Goal: Task Accomplishment & Management: Complete application form

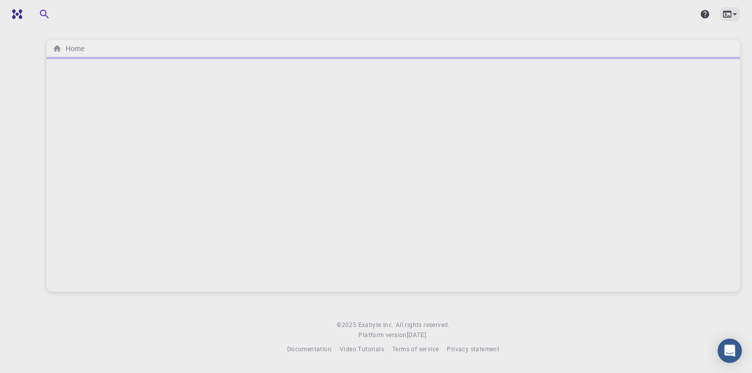
click at [734, 13] on icon at bounding box center [735, 14] width 4 height 2
click at [502, 25] on div at bounding box center [376, 186] width 752 height 373
click at [382, 152] on div at bounding box center [392, 174] width 693 height 234
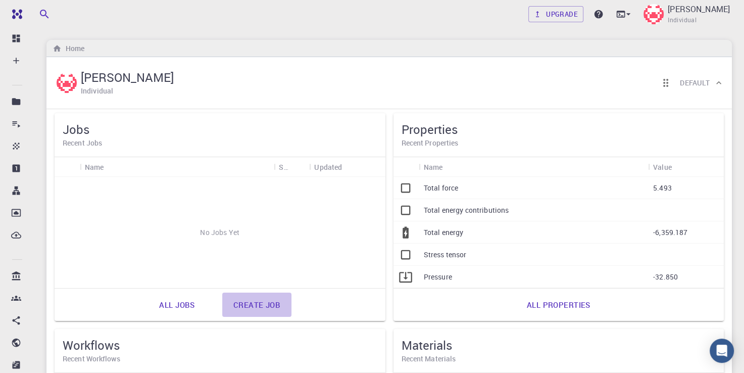
click at [249, 304] on link "Create job" at bounding box center [256, 305] width 69 height 24
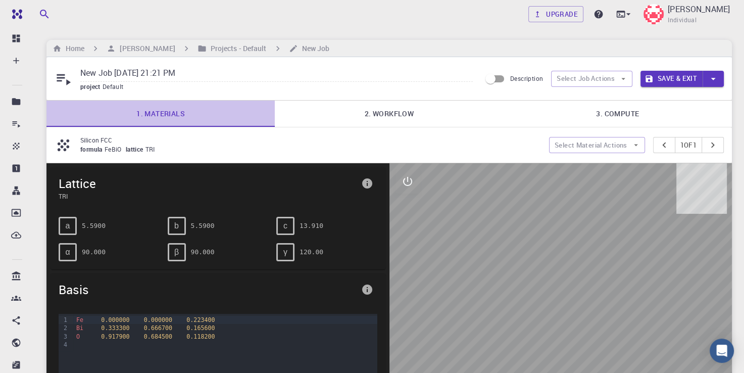
click at [180, 118] on link "1. Materials" at bounding box center [160, 114] width 228 height 26
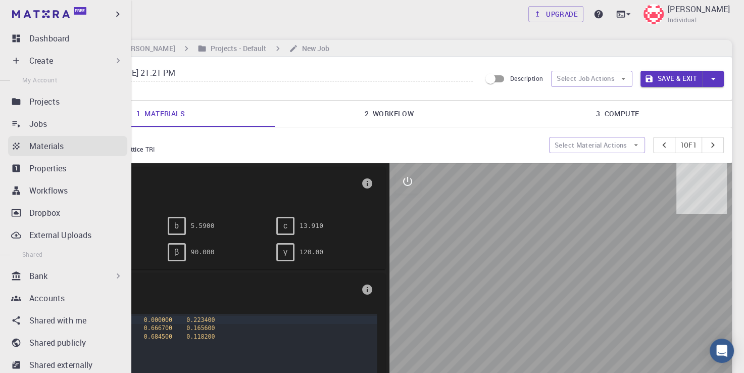
click at [40, 146] on p "Materials" at bounding box center [46, 146] width 34 height 12
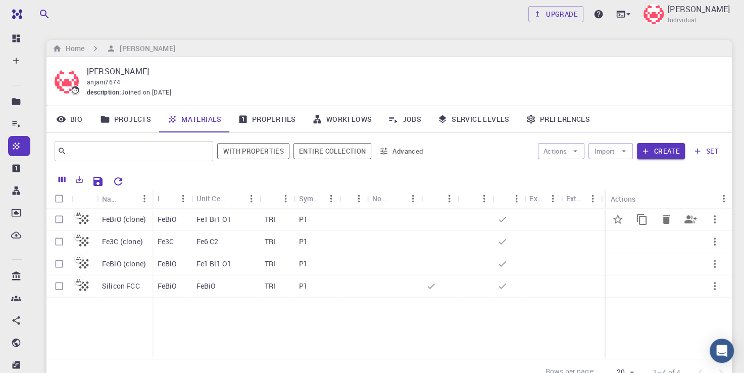
click at [182, 219] on div "FeBiO" at bounding box center [172, 220] width 39 height 22
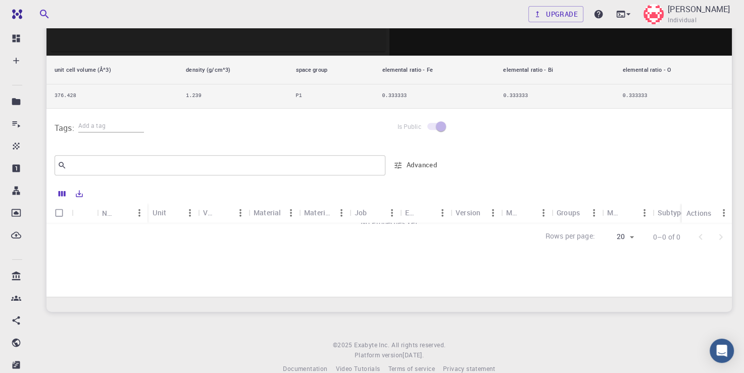
scroll to position [372, 0]
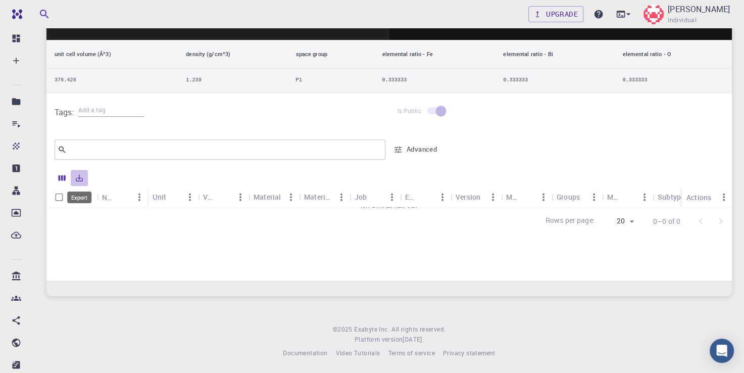
click at [79, 179] on icon "Export" at bounding box center [79, 177] width 7 height 7
click at [102, 216] on li "Download as Excel" at bounding box center [114, 216] width 86 height 18
click at [526, 108] on div "Is Public" at bounding box center [561, 112] width 343 height 38
click at [125, 198] on icon "Sort" at bounding box center [123, 196] width 11 height 11
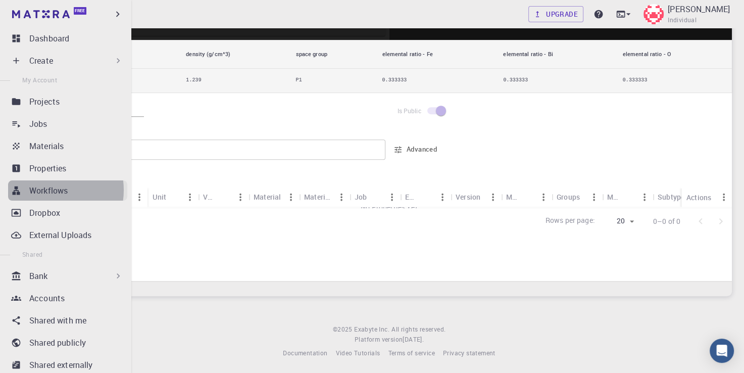
click at [51, 190] on p "Workflows" at bounding box center [48, 190] width 38 height 12
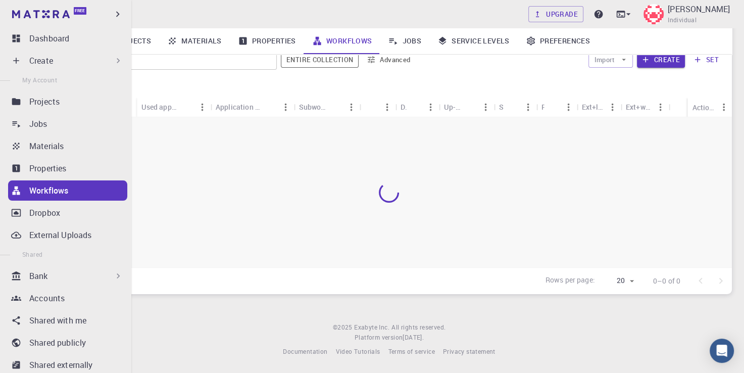
scroll to position [90, 0]
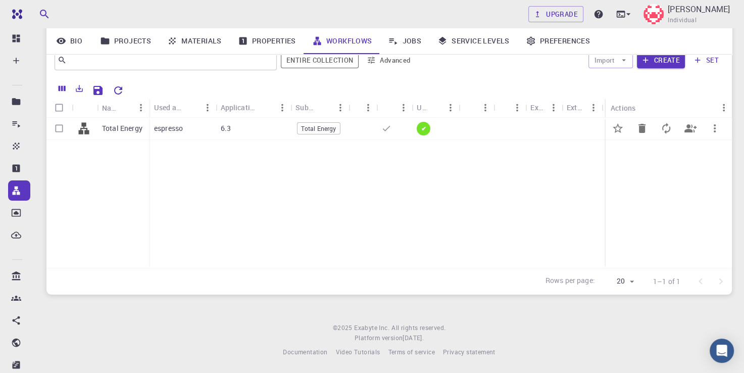
click at [336, 128] on span "Total Energy" at bounding box center [319, 128] width 42 height 9
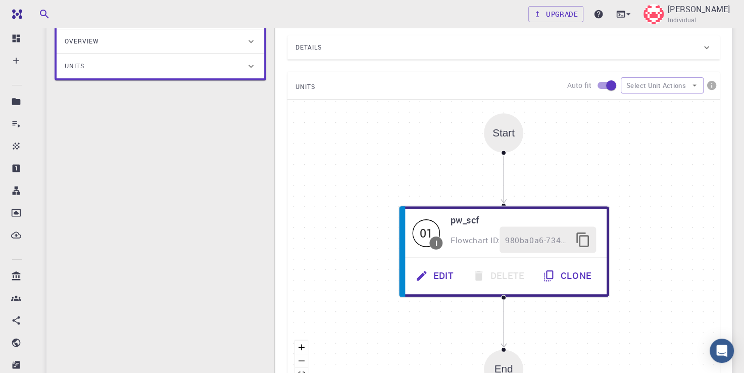
scroll to position [175, 0]
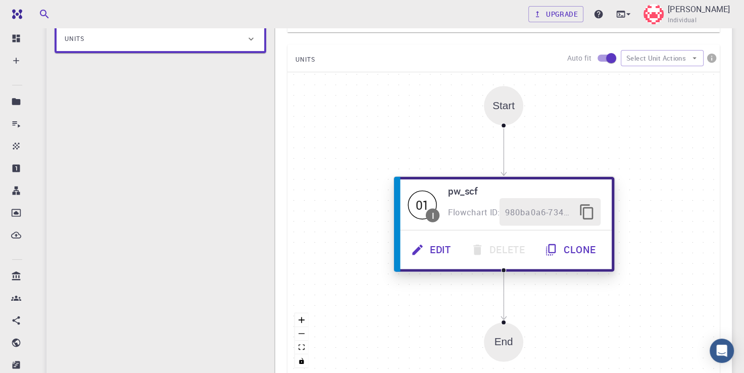
click at [447, 252] on button "Edit" at bounding box center [433, 250] width 60 height 28
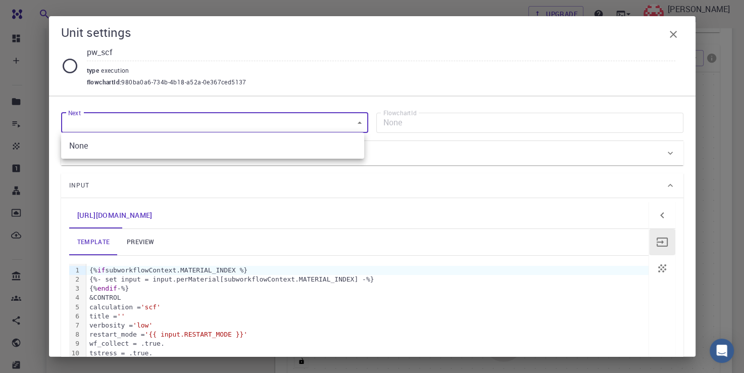
click at [358, 124] on body "Free Dashboard Create New Job New Material Create Material Upload File Import f…" at bounding box center [372, 177] width 744 height 705
click at [358, 124] on div at bounding box center [372, 186] width 744 height 373
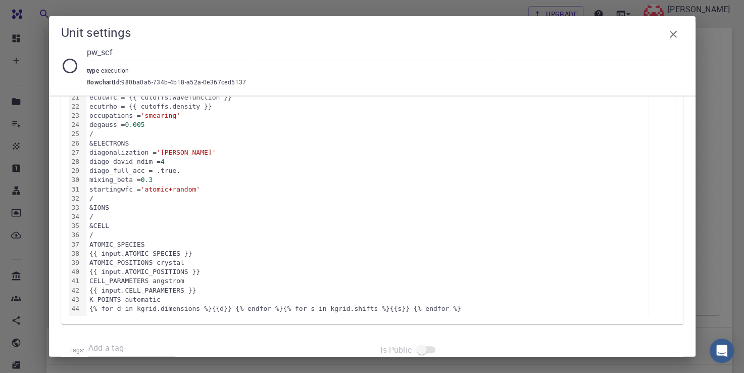
scroll to position [376, 0]
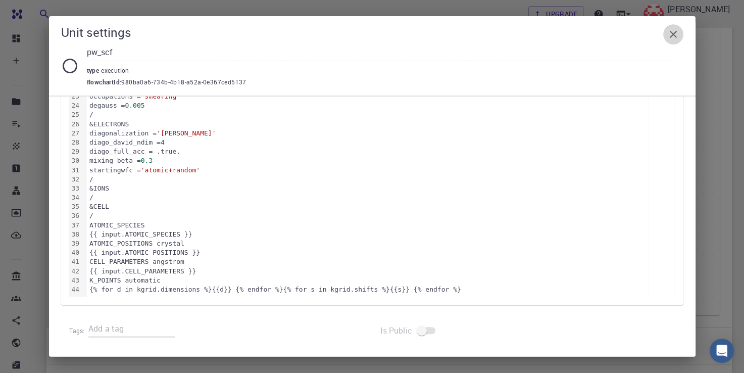
click at [677, 38] on icon "button" at bounding box center [673, 34] width 12 height 12
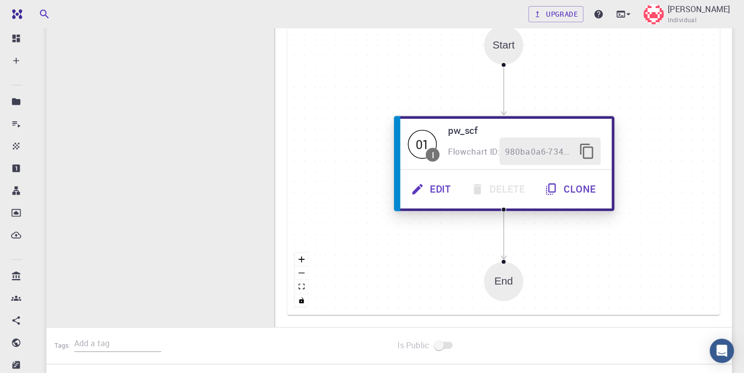
click at [582, 146] on icon "button" at bounding box center [587, 151] width 17 height 17
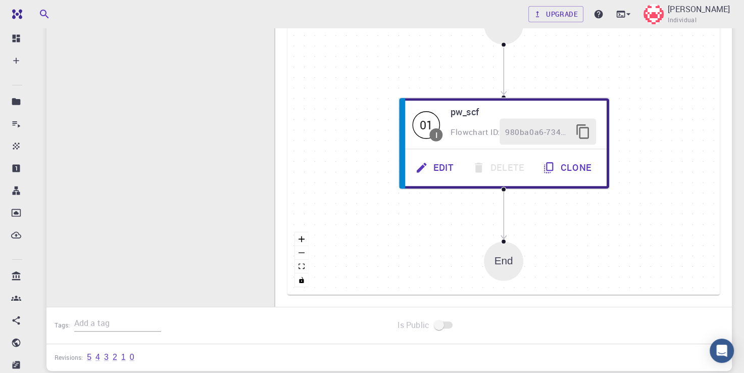
scroll to position [331, 0]
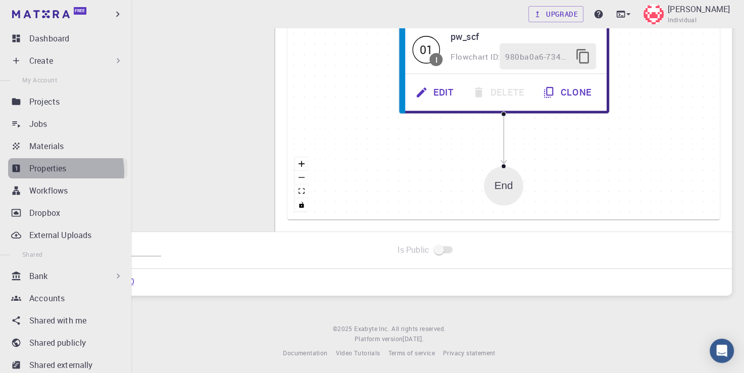
click at [53, 172] on p "Properties" at bounding box center [47, 168] width 37 height 12
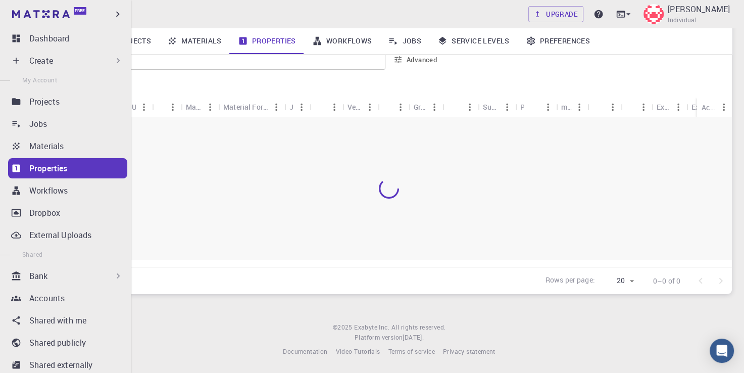
scroll to position [90, 0]
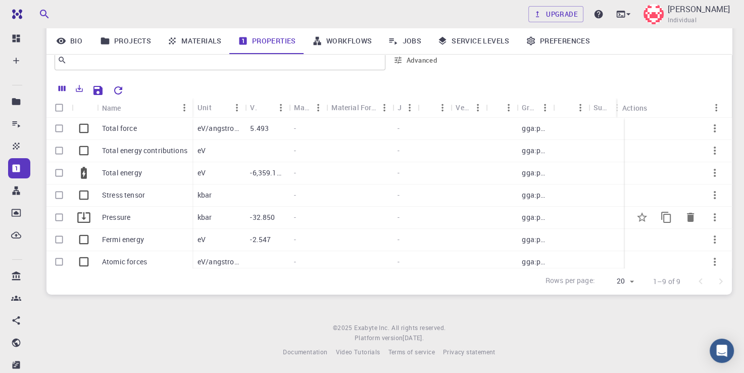
click at [118, 220] on p "Pressure" at bounding box center [116, 217] width 28 height 10
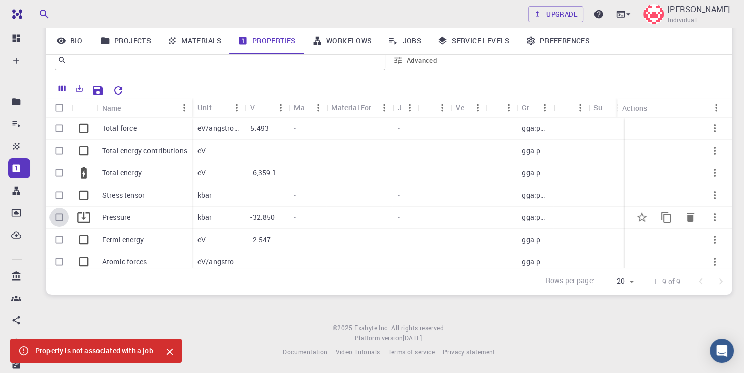
click at [61, 217] on input "Select row" at bounding box center [59, 217] width 19 height 19
checkbox input "true"
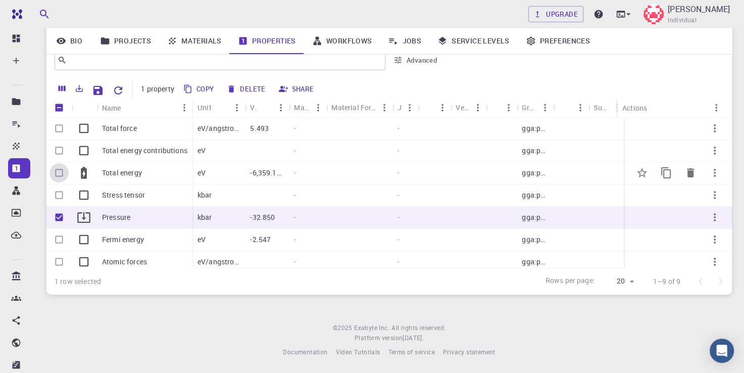
click at [61, 177] on input "Select row" at bounding box center [59, 172] width 19 height 19
checkbox input "true"
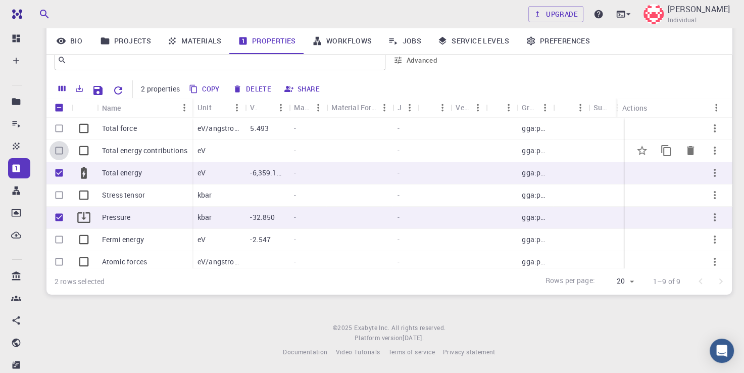
click at [55, 149] on input "Select row" at bounding box center [59, 150] width 19 height 19
checkbox input "true"
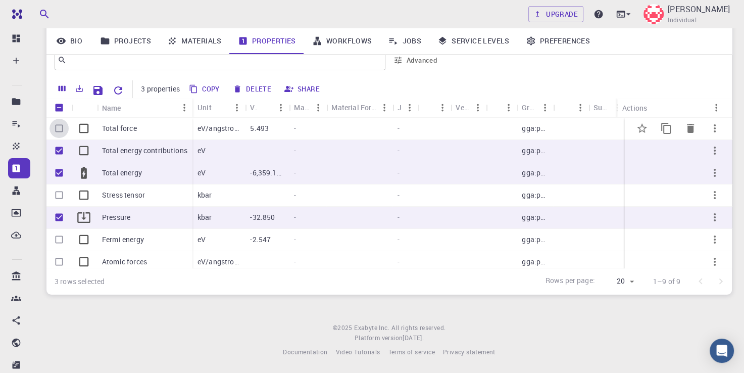
click at [57, 127] on input "Select row" at bounding box center [59, 128] width 19 height 19
checkbox input "true"
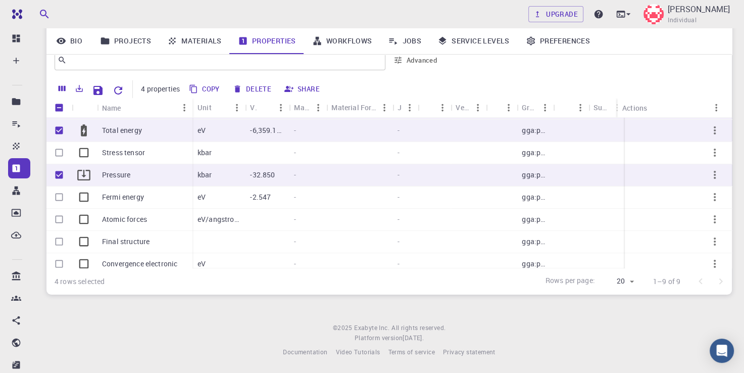
scroll to position [57, 0]
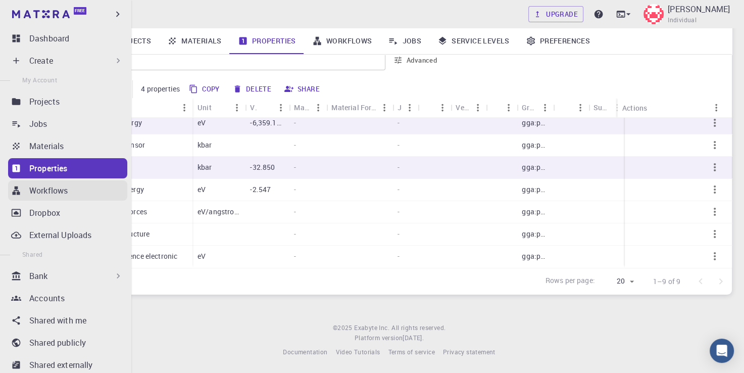
click at [36, 187] on p "Workflows" at bounding box center [48, 190] width 38 height 12
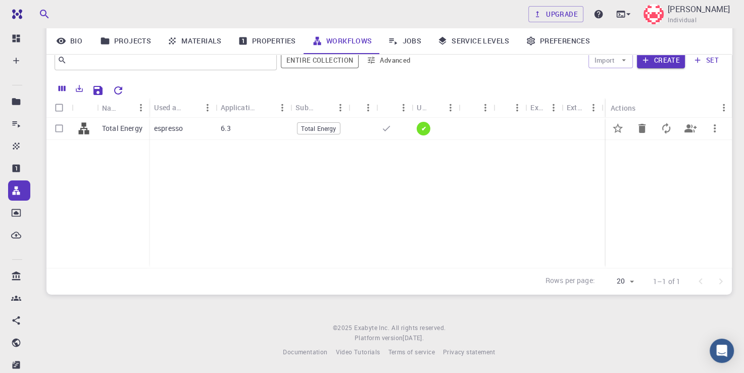
click at [428, 128] on span "✔" at bounding box center [423, 128] width 13 height 9
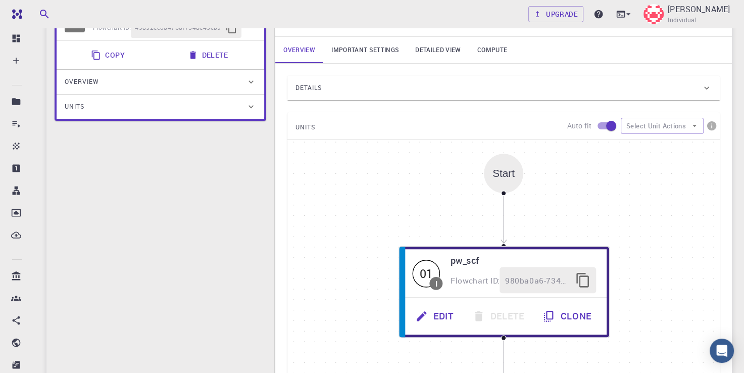
scroll to position [134, 0]
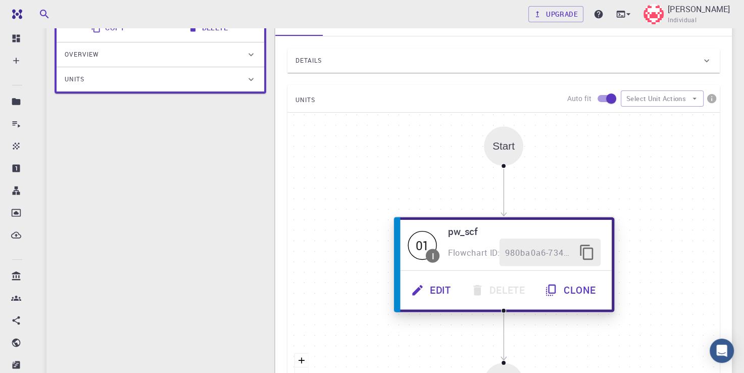
click at [438, 291] on button "Edit" at bounding box center [433, 290] width 60 height 28
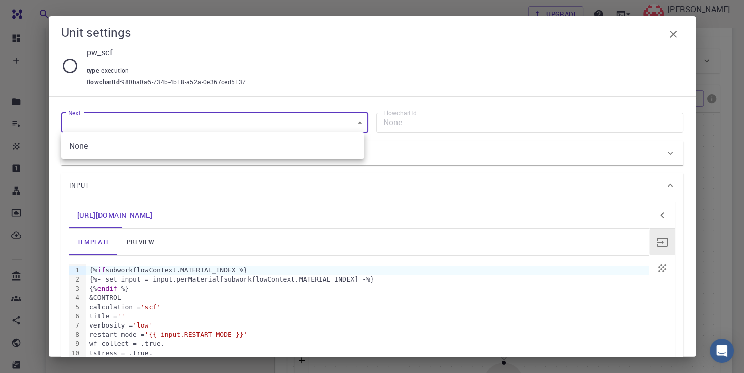
click at [359, 119] on body "Free Dashboard Create New Job New Material Create Material Upload File Import f…" at bounding box center [372, 218] width 744 height 705
drag, startPoint x: 359, startPoint y: 119, endPoint x: 449, endPoint y: 128, distance: 90.4
click at [449, 128] on div at bounding box center [372, 186] width 744 height 373
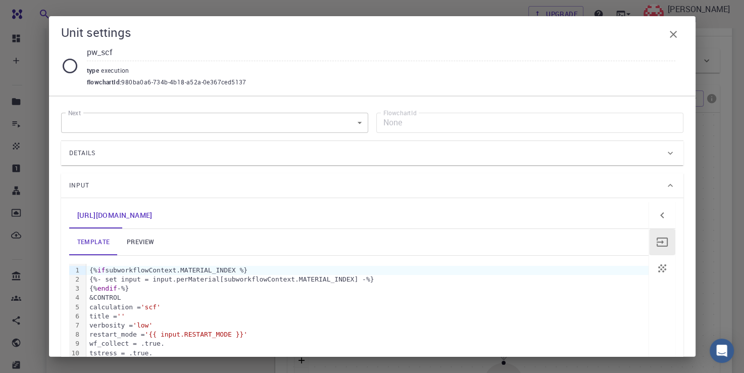
click at [665, 157] on icon at bounding box center [670, 153] width 10 height 10
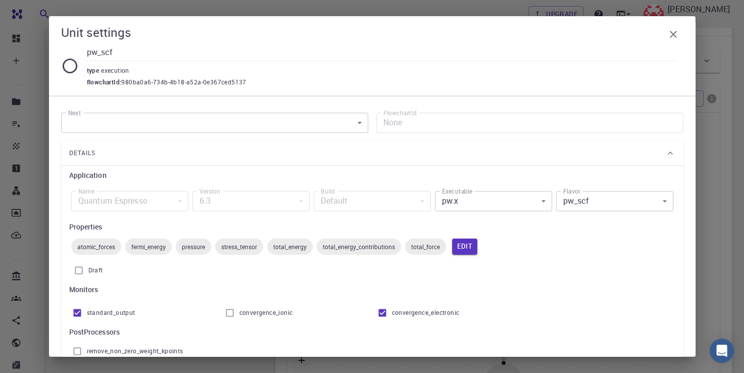
click at [178, 203] on div "Quantum Espresso" at bounding box center [129, 201] width 117 height 20
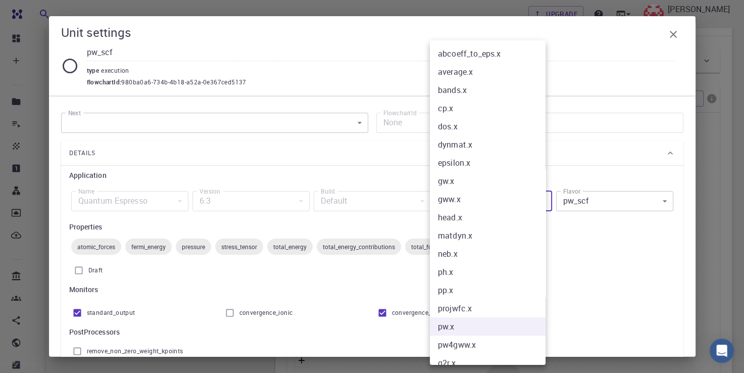
click at [538, 199] on body "Free Dashboard Create New Job New Material Create Material Upload File Import f…" at bounding box center [372, 218] width 744 height 705
click at [481, 326] on li "pw.x" at bounding box center [491, 326] width 123 height 18
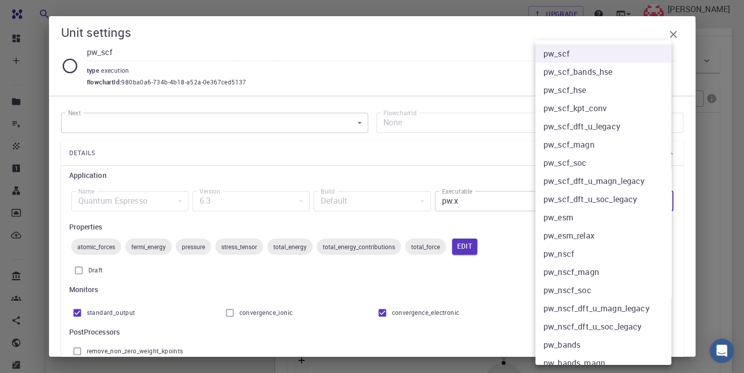
click at [614, 194] on body "Free Dashboard Create New Job New Material Create Material Upload File Import f…" at bounding box center [372, 218] width 744 height 705
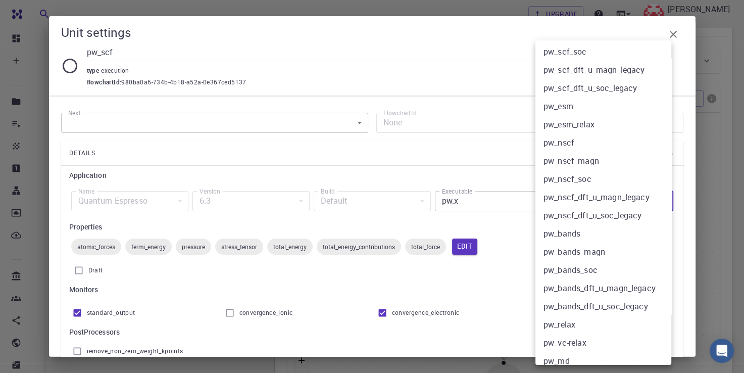
scroll to position [120, 0]
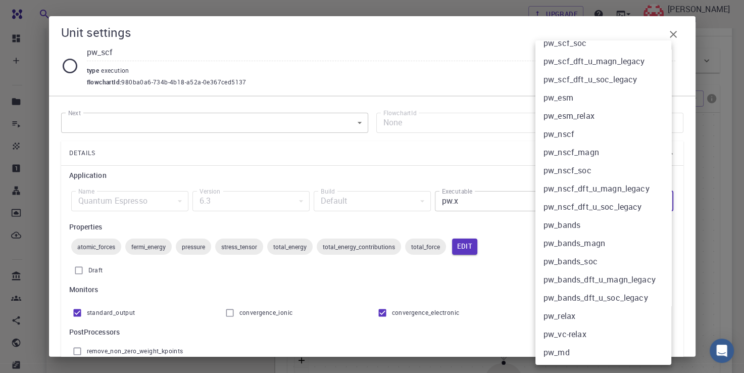
click at [509, 294] on div at bounding box center [372, 186] width 744 height 373
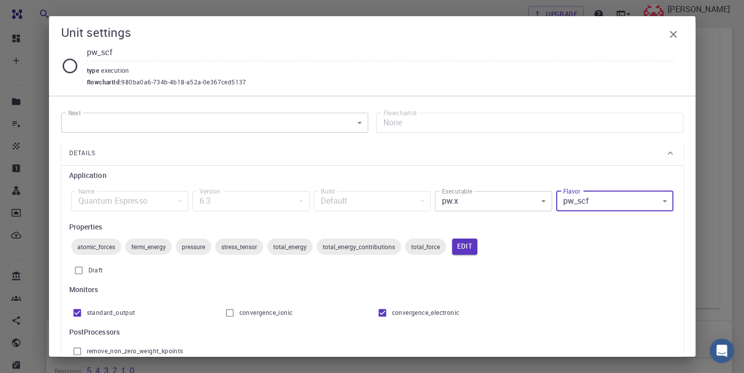
scroll to position [269, 0]
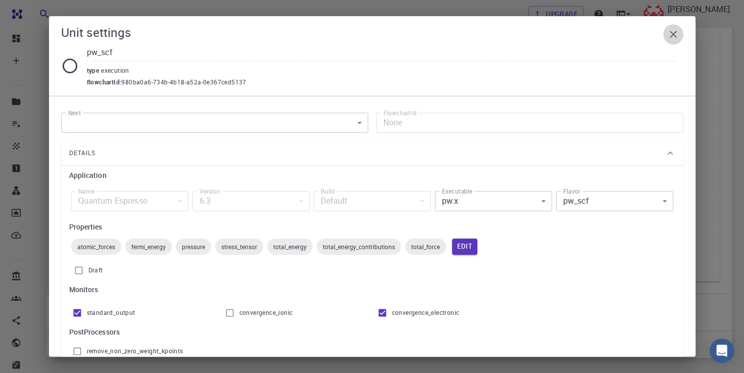
click at [671, 29] on icon "button" at bounding box center [673, 34] width 12 height 12
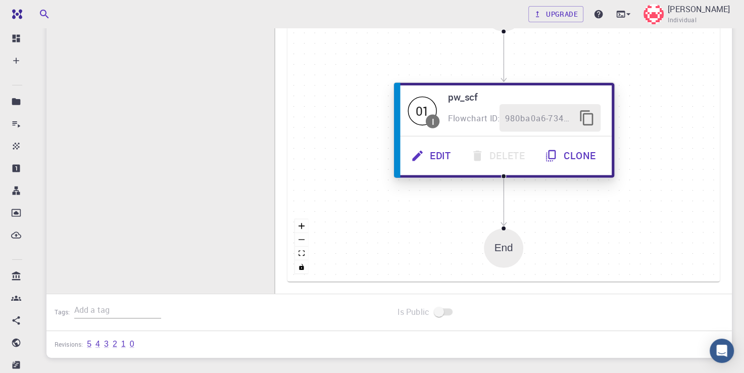
click at [433, 119] on span "I" at bounding box center [433, 121] width 14 height 14
click at [420, 100] on div "01" at bounding box center [422, 110] width 29 height 29
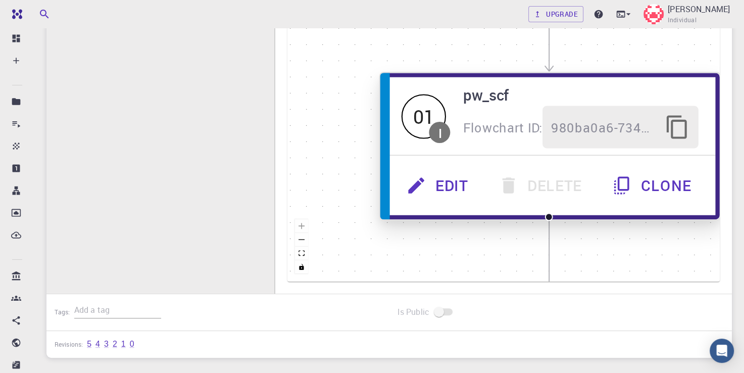
click at [420, 100] on div "01" at bounding box center [424, 115] width 44 height 44
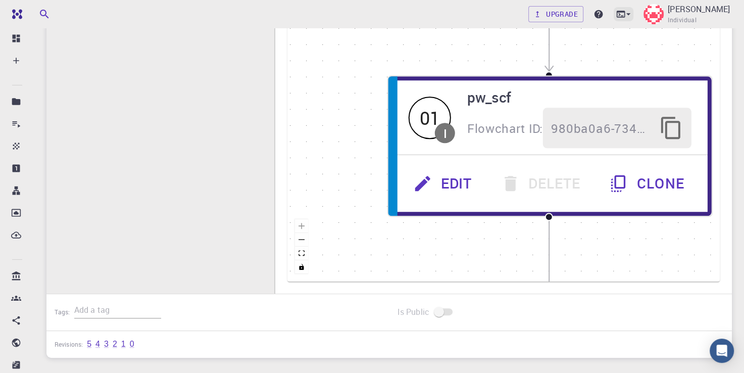
click at [623, 13] on icon at bounding box center [628, 14] width 10 height 10
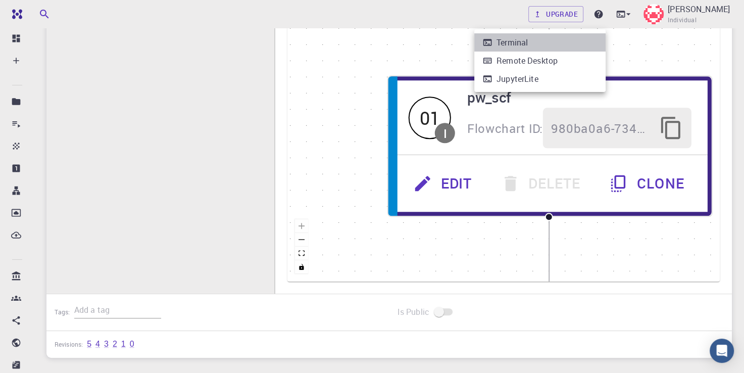
click at [515, 48] on div "Terminal" at bounding box center [512, 42] width 31 height 12
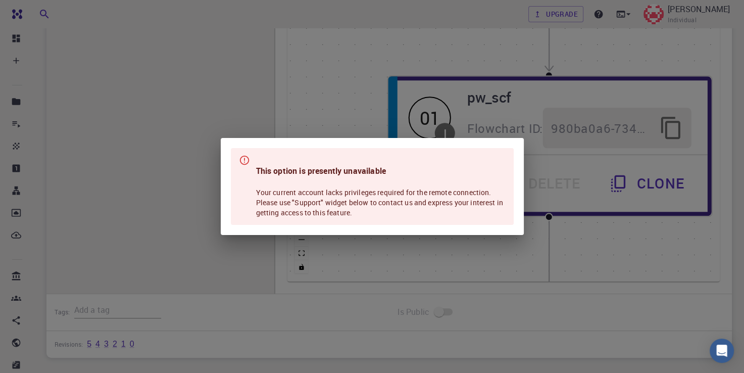
click at [356, 168] on h4 "This option is presently unavailable" at bounding box center [381, 171] width 250 height 12
click at [361, 89] on div "This option is presently unavailable Your current account lacks privileges requ…" at bounding box center [372, 186] width 744 height 373
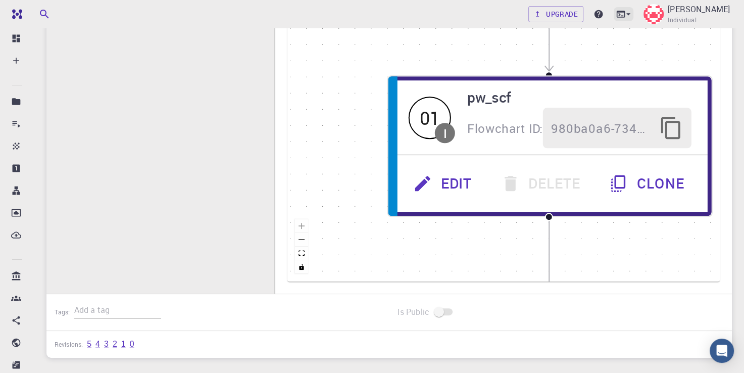
click at [623, 13] on icon at bounding box center [628, 14] width 10 height 10
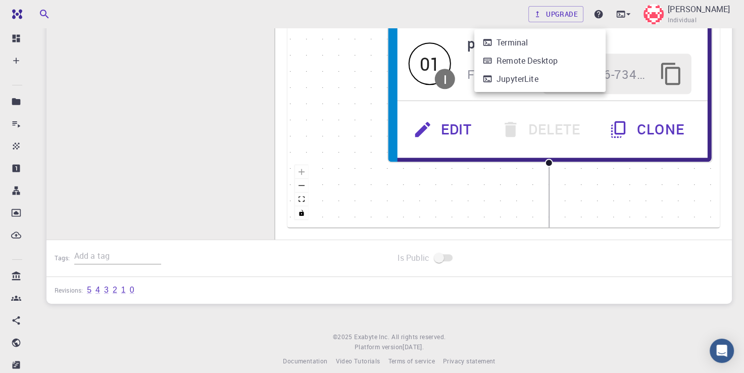
scroll to position [331, 0]
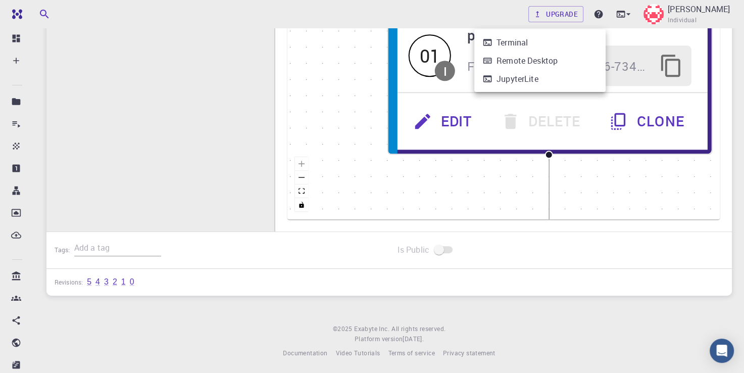
click at [89, 280] on div at bounding box center [372, 186] width 744 height 373
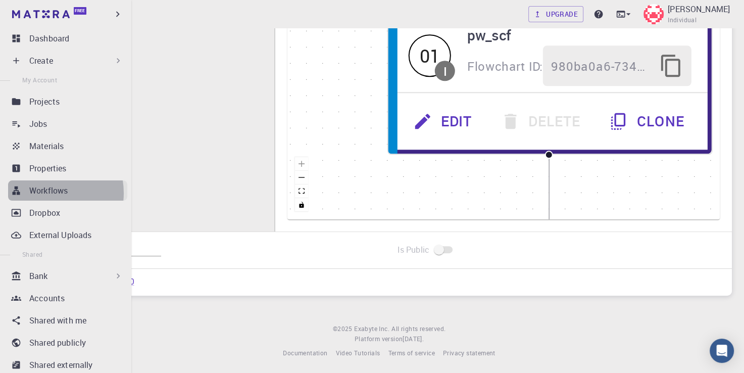
click at [45, 193] on p "Workflows" at bounding box center [48, 190] width 38 height 12
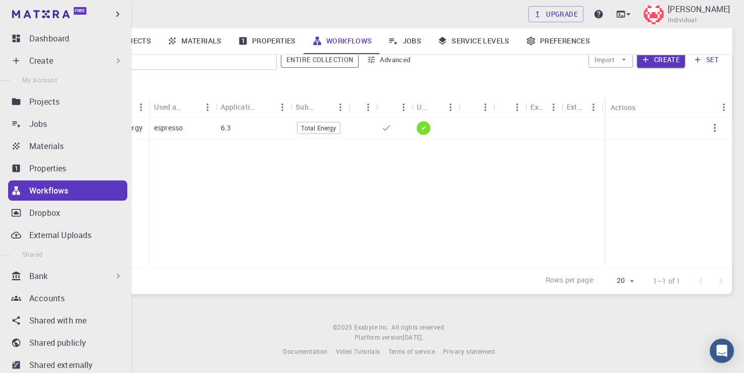
scroll to position [90, 0]
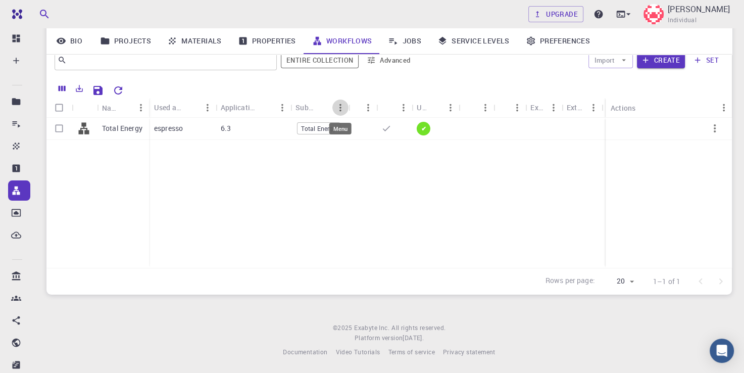
click at [341, 110] on icon "Menu" at bounding box center [341, 108] width 2 height 8
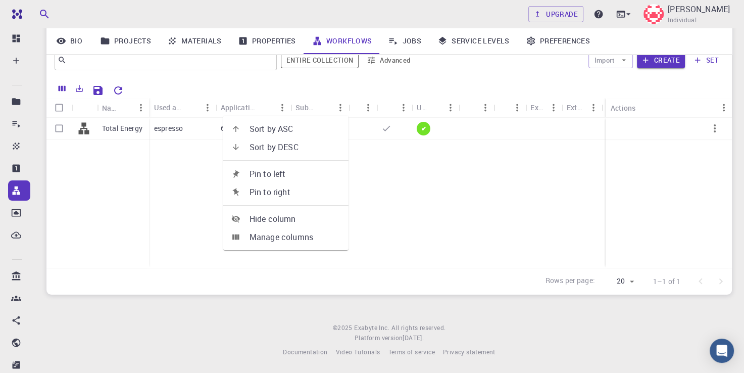
click at [341, 110] on icon "Menu" at bounding box center [341, 108] width 2 height 8
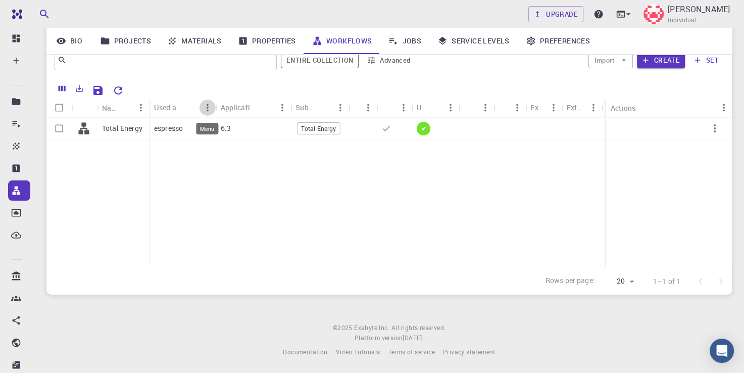
click at [207, 108] on icon "Menu" at bounding box center [208, 108] width 2 height 8
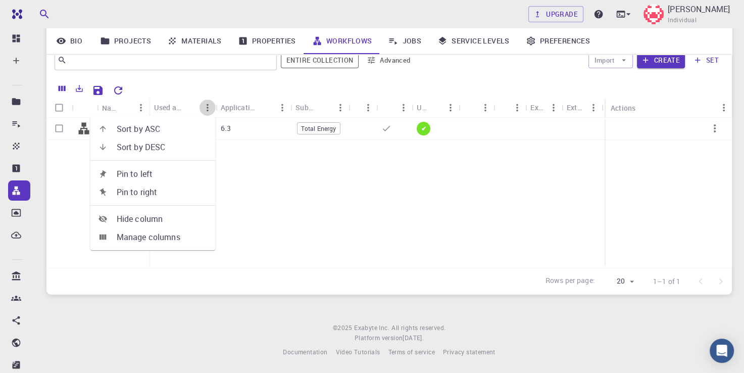
click at [207, 108] on icon "Menu" at bounding box center [208, 108] width 2 height 8
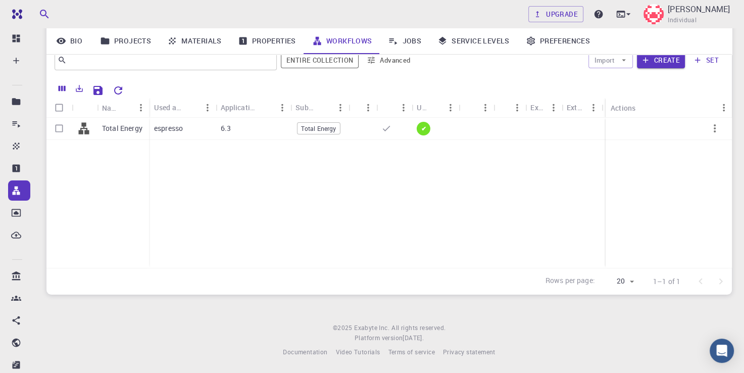
click at [164, 131] on p "espresso" at bounding box center [168, 128] width 29 height 10
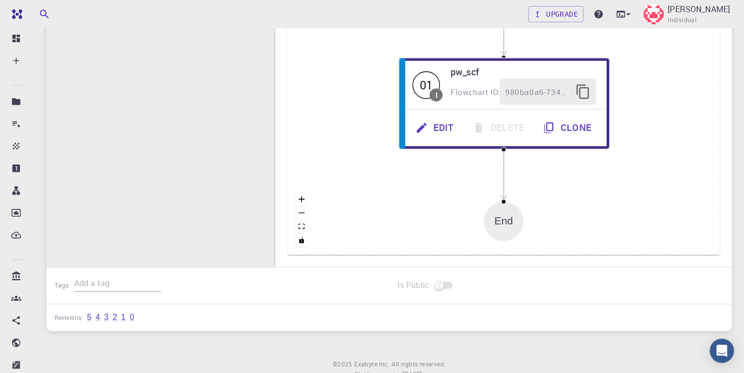
scroll to position [331, 0]
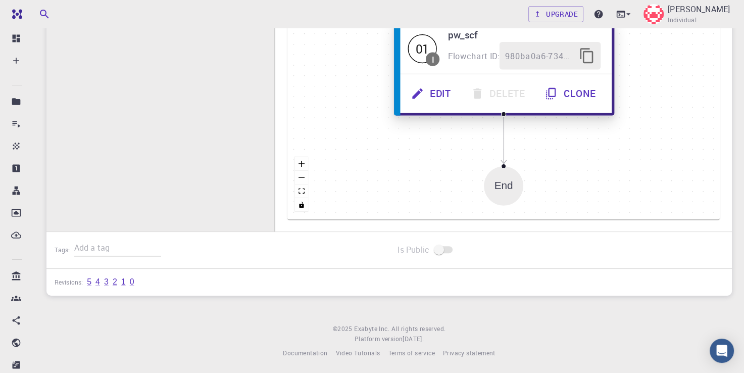
click at [441, 90] on button "Edit" at bounding box center [433, 94] width 60 height 28
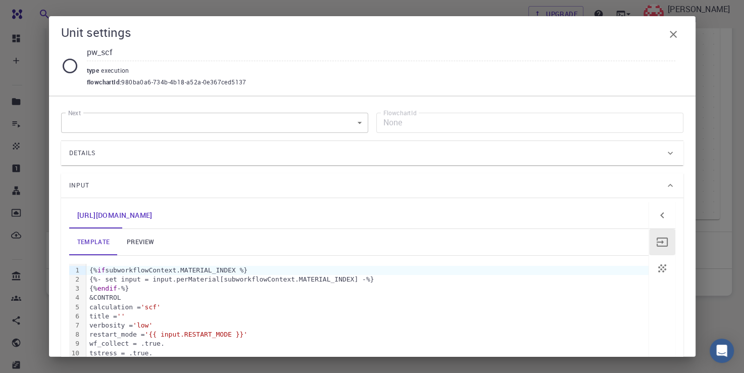
click at [665, 149] on icon at bounding box center [670, 153] width 10 height 10
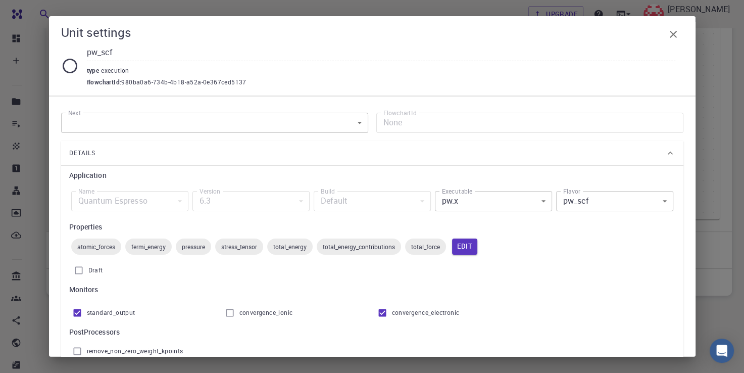
click at [178, 201] on div "Quantum Espresso" at bounding box center [129, 201] width 117 height 20
click at [303, 202] on div "6.3" at bounding box center [250, 201] width 117 height 20
click at [228, 315] on input "convergence_ionic" at bounding box center [229, 312] width 19 height 19
checkbox input "true"
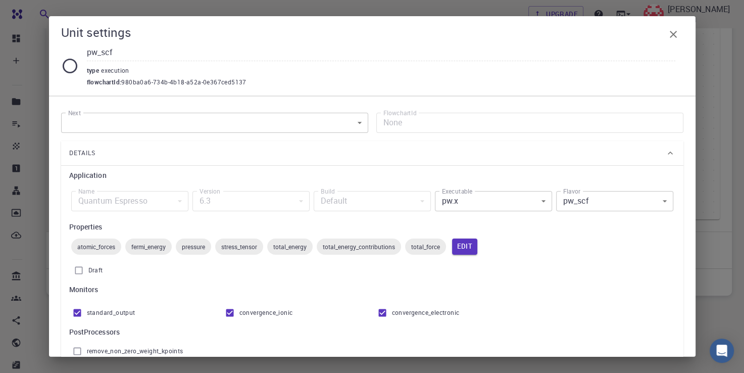
click at [71, 238] on div "atomic_forces fermi_energy pressure stress_tensor total_energy total_energy_con…" at bounding box center [372, 246] width 606 height 20
drag, startPoint x: 71, startPoint y: 238, endPoint x: 65, endPoint y: 71, distance: 167.9
click at [65, 71] on icon at bounding box center [69, 66] width 15 height 15
click at [71, 62] on icon at bounding box center [70, 66] width 18 height 18
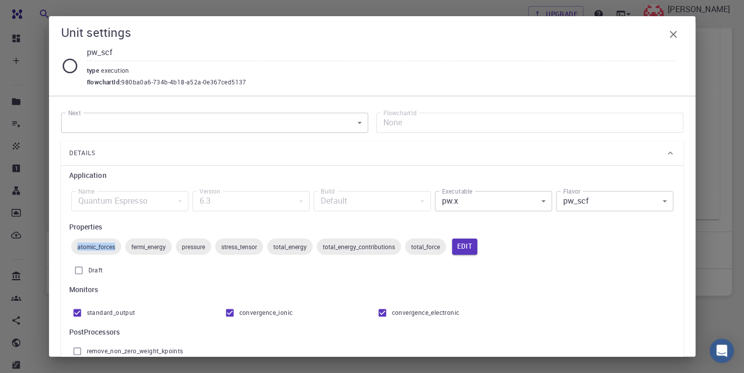
click at [71, 62] on icon at bounding box center [70, 66] width 18 height 18
click at [673, 37] on icon "button" at bounding box center [673, 34] width 12 height 12
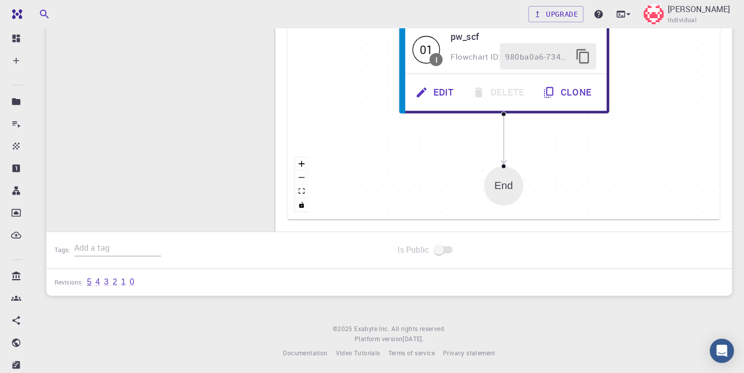
click at [87, 281] on link "5" at bounding box center [89, 281] width 5 height 9
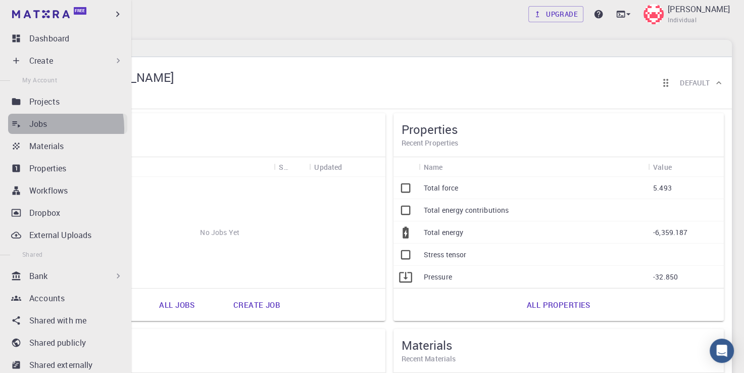
drag, startPoint x: 0, startPoint y: 0, endPoint x: 42, endPoint y: 128, distance: 135.2
click at [42, 128] on p "Jobs" at bounding box center [38, 124] width 18 height 12
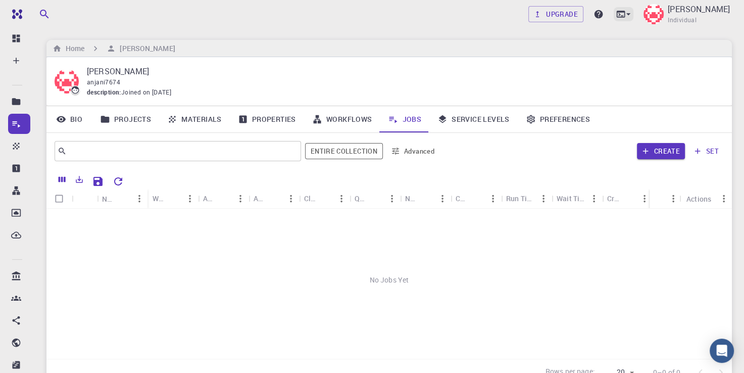
click at [623, 13] on icon at bounding box center [628, 14] width 10 height 10
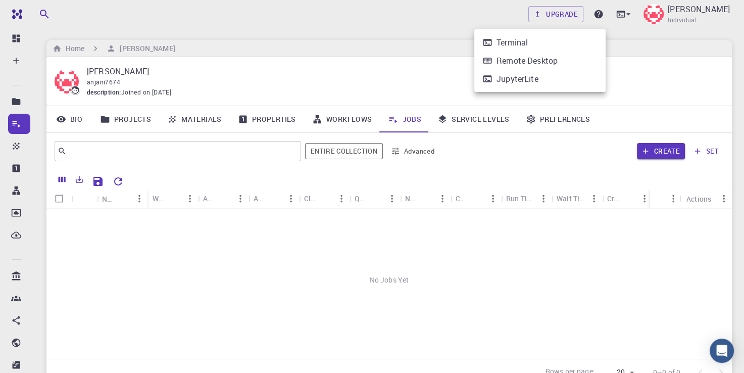
click at [655, 72] on div at bounding box center [372, 186] width 744 height 373
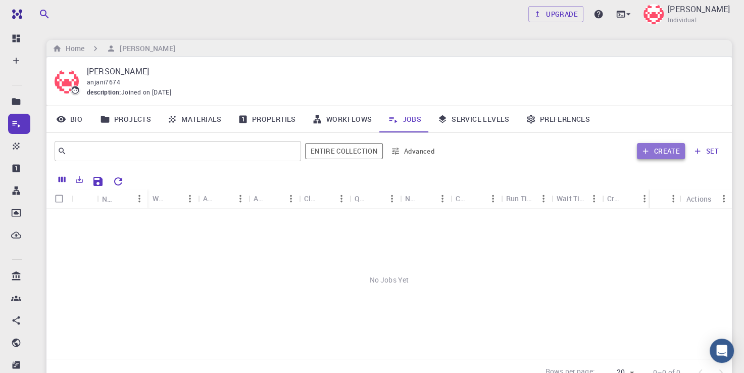
click at [646, 150] on icon "button" at bounding box center [646, 152] width 6 height 6
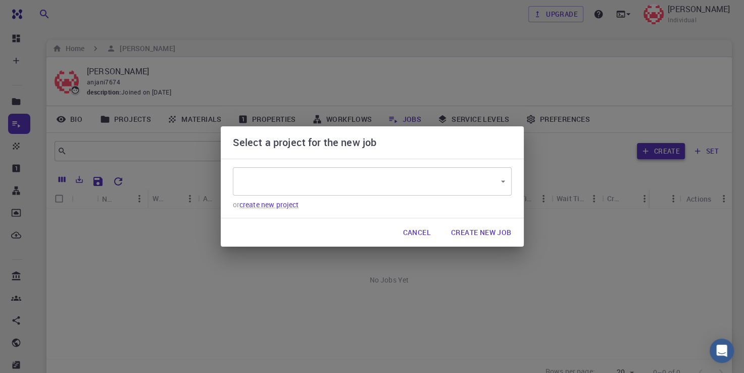
type input "TTbcvRfb4D8tjHsSH"
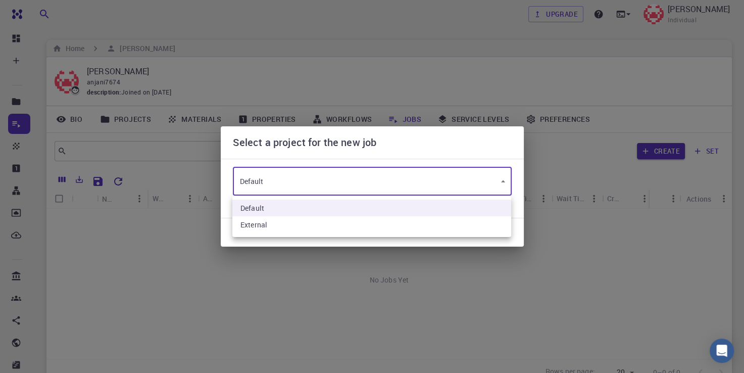
click at [503, 183] on body "Free Dashboard Create New Job New Material Create Material Upload File Import f…" at bounding box center [372, 232] width 744 height 464
click at [503, 183] on div at bounding box center [372, 186] width 744 height 373
click at [503, 183] on body "Free Dashboard Create New Job New Material Create Material Upload File Import f…" at bounding box center [372, 232] width 744 height 464
click at [503, 183] on div at bounding box center [372, 186] width 744 height 373
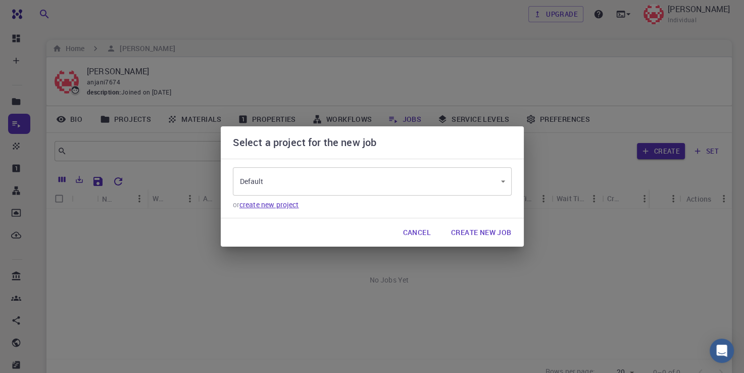
click at [292, 208] on link "create new project" at bounding box center [269, 205] width 60 height 10
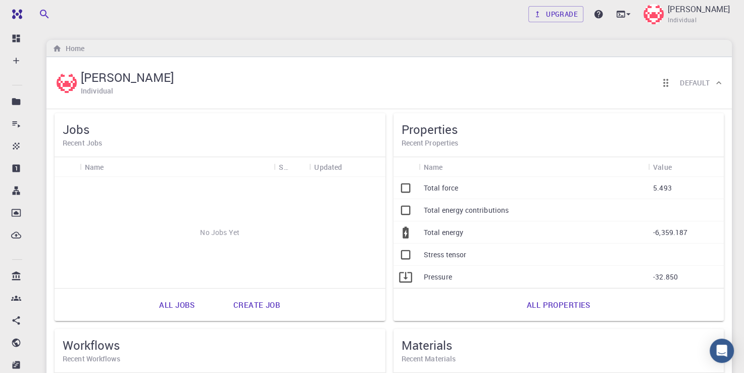
click at [719, 78] on icon at bounding box center [719, 83] width 10 height 10
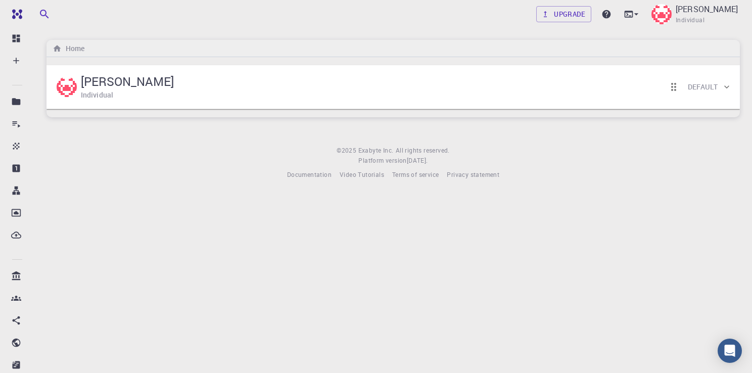
click at [719, 78] on div "Default" at bounding box center [692, 87] width 58 height 20
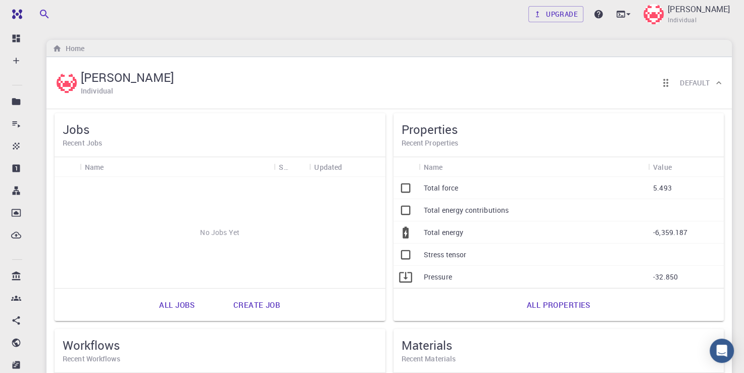
click at [422, 276] on div "Pressure" at bounding box center [533, 277] width 229 height 22
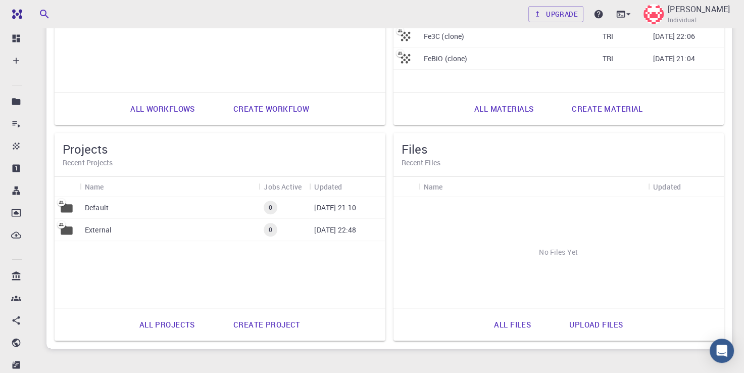
scroll to position [430, 0]
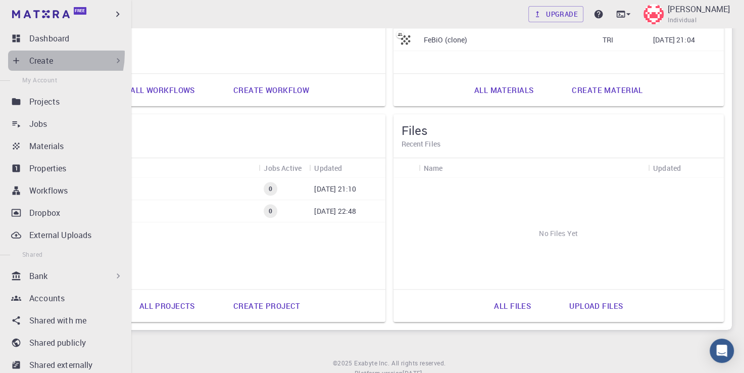
click at [38, 54] on div "Create" at bounding box center [67, 61] width 119 height 20
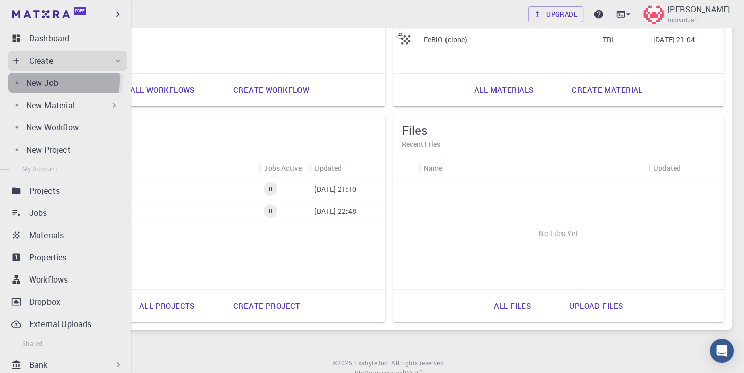
click at [43, 80] on p "New Job" at bounding box center [42, 83] width 32 height 12
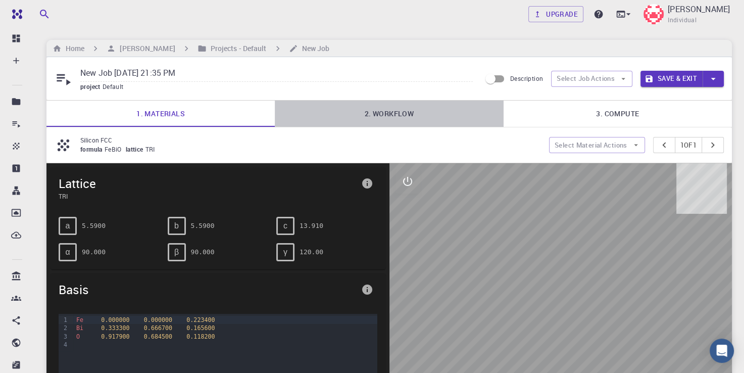
click at [376, 112] on link "2. Workflow" at bounding box center [389, 114] width 228 height 26
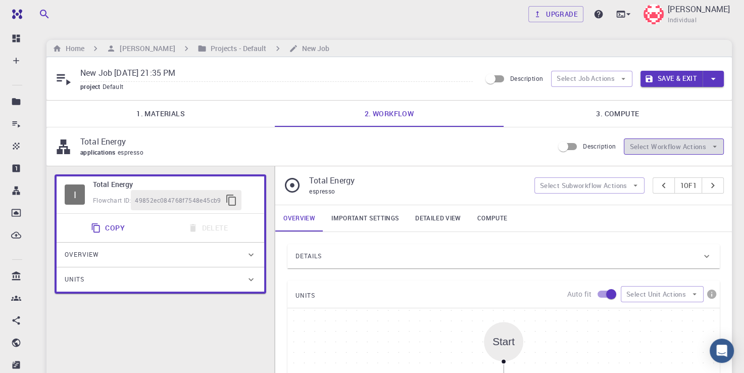
click at [713, 148] on icon "button" at bounding box center [714, 146] width 9 height 9
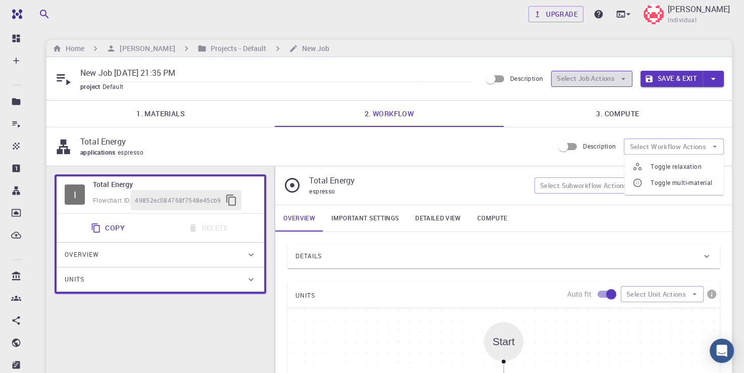
click at [623, 79] on icon "button" at bounding box center [623, 79] width 4 height 2
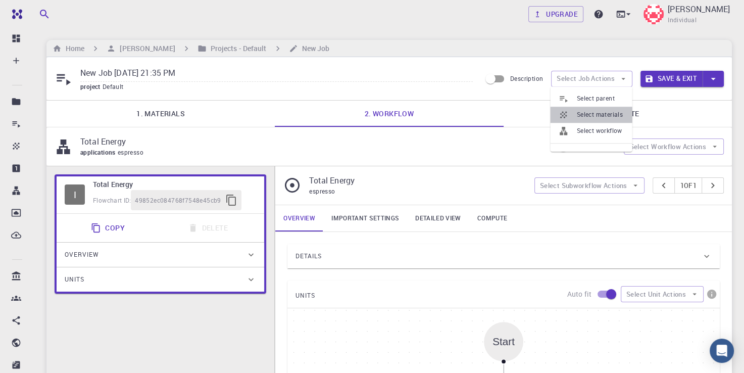
click at [611, 112] on span "Select materials" at bounding box center [600, 115] width 47 height 10
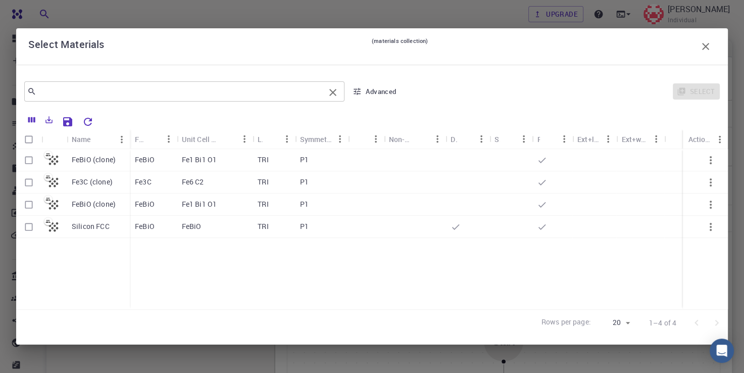
click at [205, 94] on input "text" at bounding box center [180, 91] width 288 height 14
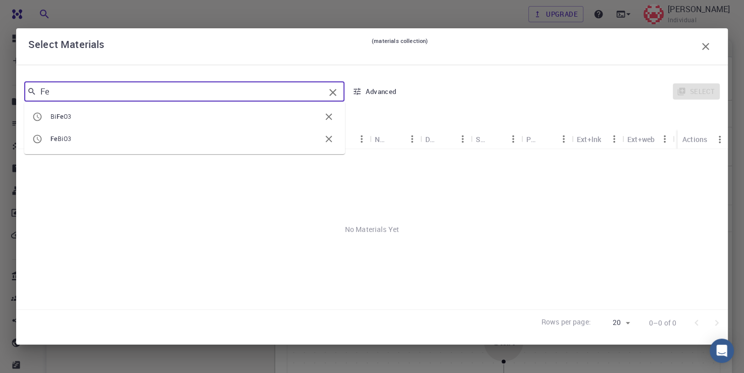
type input "F"
type input "S"
type input "C"
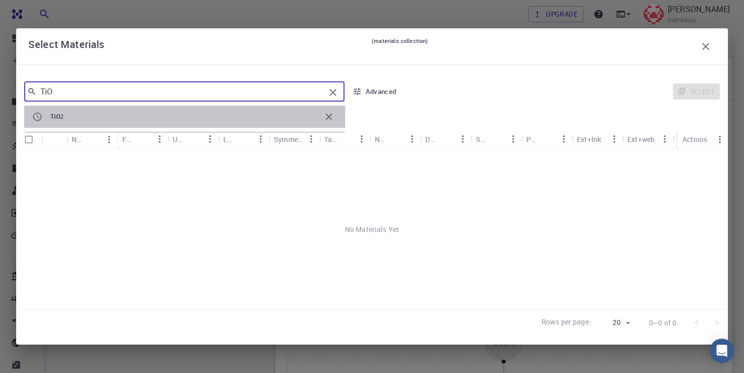
click at [61, 120] on span "2" at bounding box center [62, 116] width 4 height 8
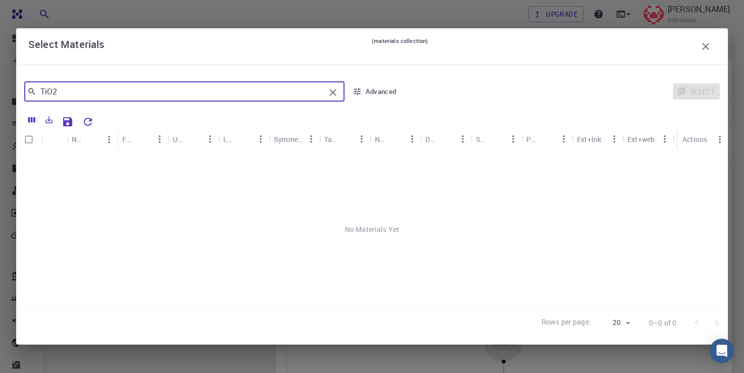
type input "TiO2"
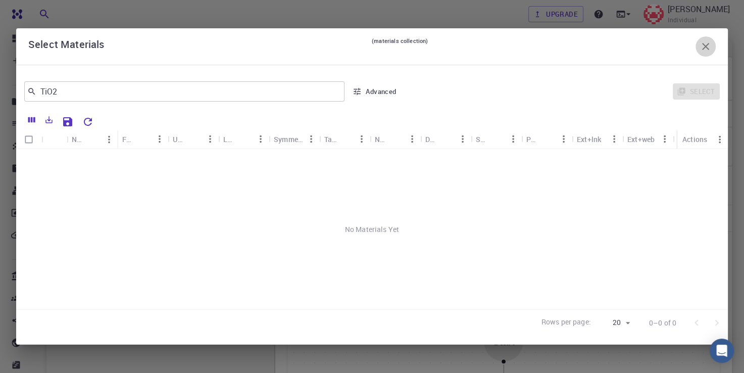
click at [711, 42] on icon "button" at bounding box center [706, 46] width 12 height 12
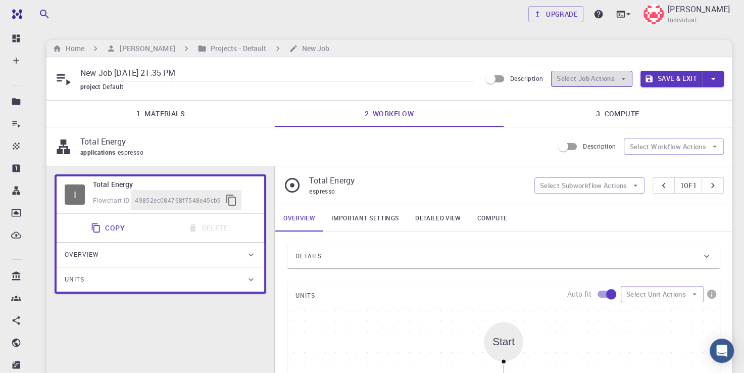
click at [589, 74] on button "Select Job Actions" at bounding box center [591, 79] width 81 height 16
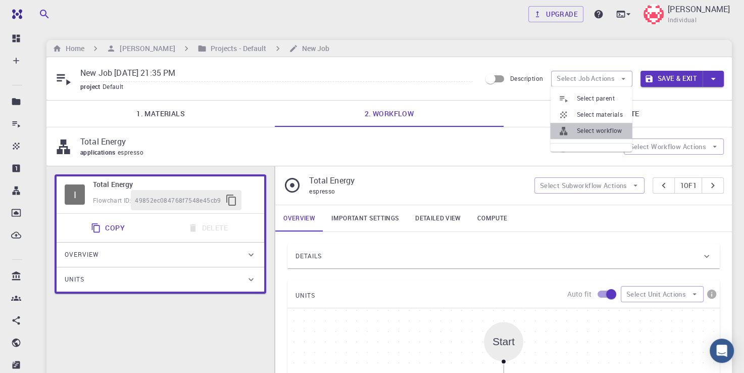
click at [604, 134] on span "Select workflow" at bounding box center [600, 131] width 47 height 10
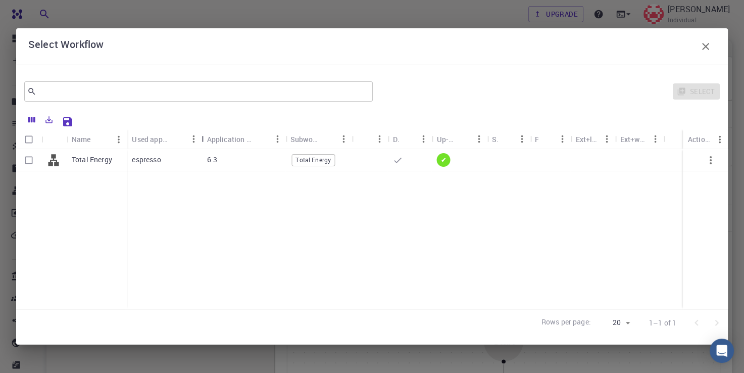
click at [198, 140] on div "Used application" at bounding box center [203, 139] width 10 height 20
click at [710, 47] on icon "button" at bounding box center [706, 46] width 12 height 12
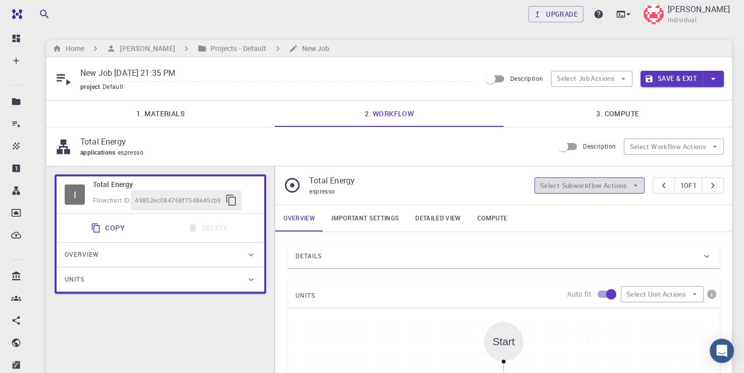
click at [634, 185] on icon "button" at bounding box center [636, 185] width 4 height 2
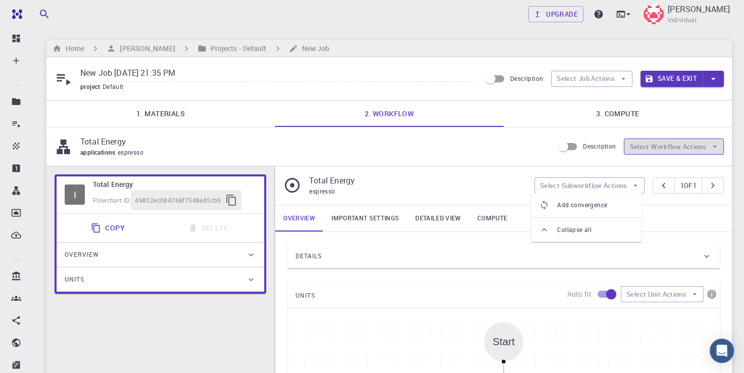
click at [657, 146] on button "Select Workflow Actions" at bounding box center [674, 146] width 100 height 16
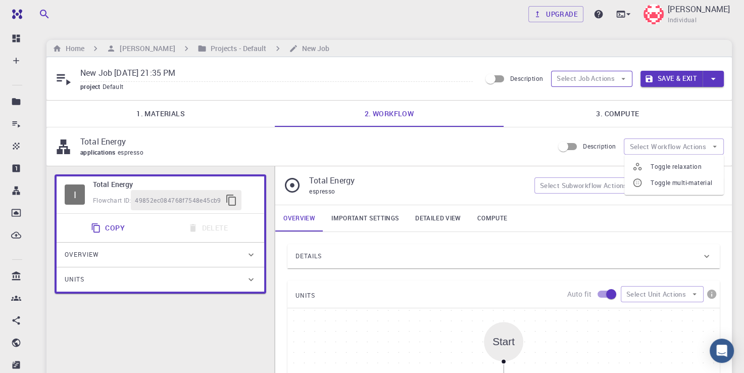
click at [610, 80] on button "Select Job Actions" at bounding box center [591, 79] width 81 height 16
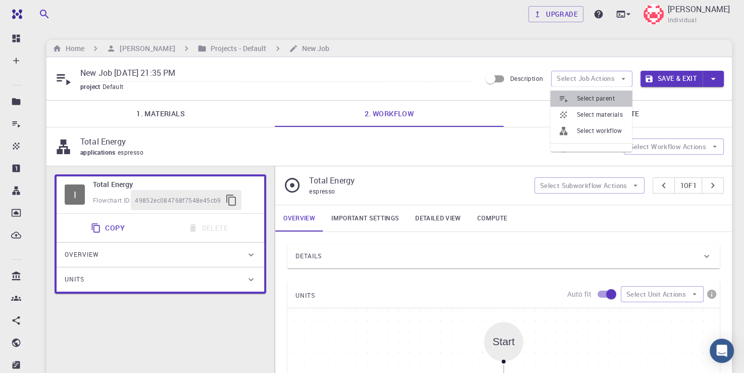
click at [600, 99] on span "Select parent" at bounding box center [600, 98] width 47 height 10
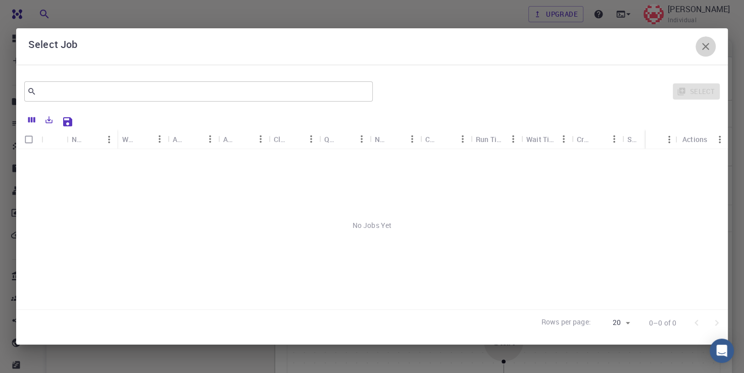
click at [705, 45] on icon "button" at bounding box center [706, 46] width 12 height 12
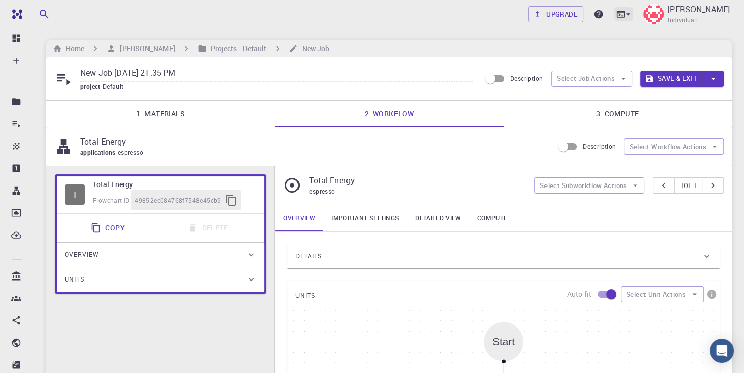
click at [623, 13] on icon at bounding box center [628, 14] width 10 height 10
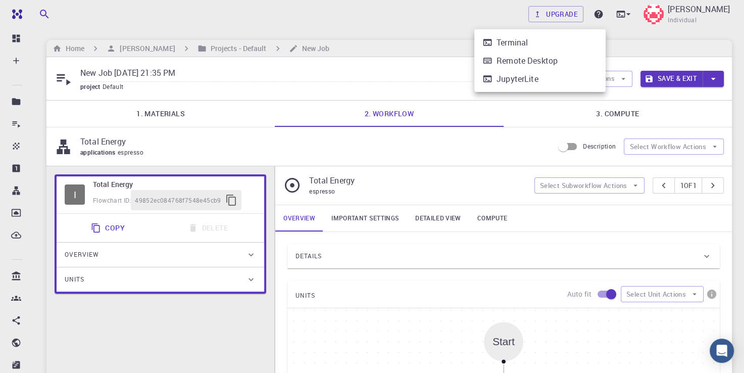
click at [679, 26] on div at bounding box center [372, 186] width 744 height 373
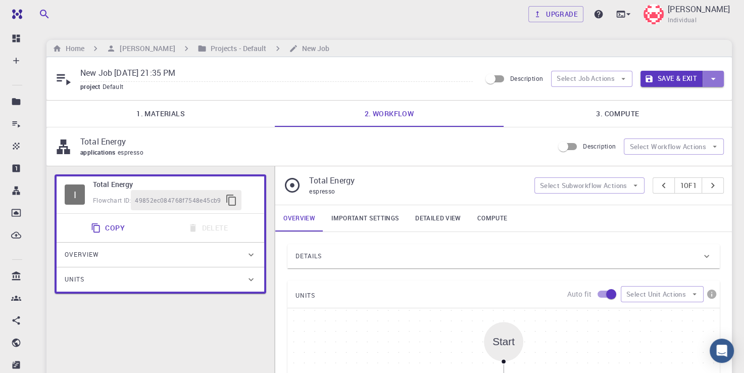
click at [710, 80] on icon "button" at bounding box center [713, 78] width 11 height 11
click at [529, 81] on div at bounding box center [372, 186] width 744 height 373
click at [500, 77] on input "Description" at bounding box center [491, 78] width 58 height 19
checkbox input "true"
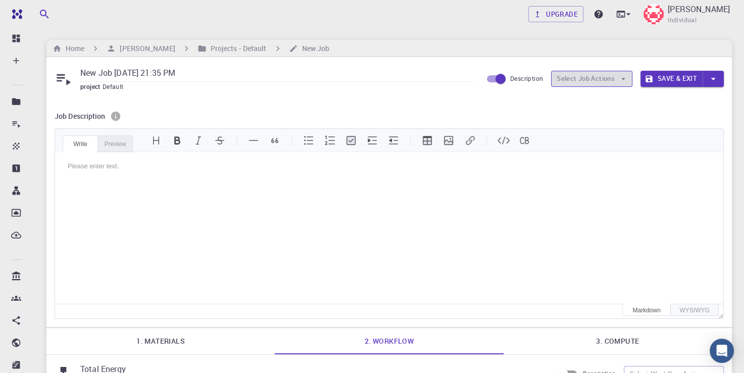
click at [625, 79] on icon "button" at bounding box center [623, 78] width 9 height 9
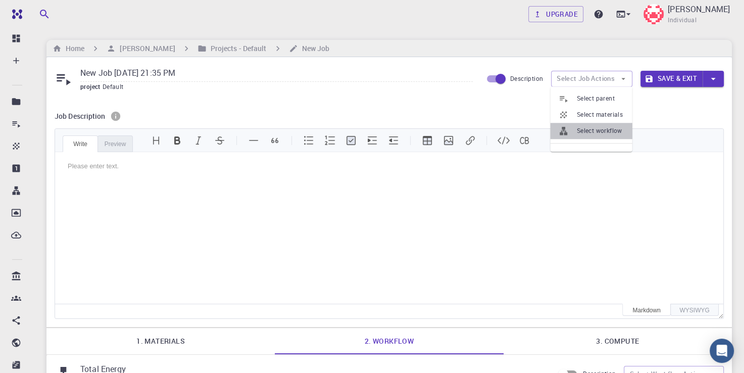
click at [610, 131] on span "Select workflow" at bounding box center [600, 131] width 47 height 10
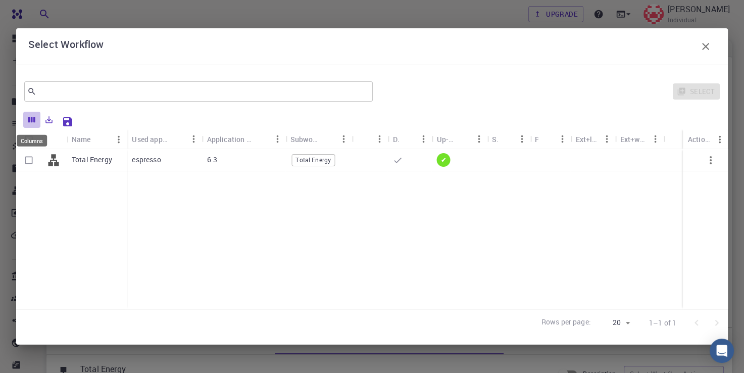
click at [28, 120] on icon "Columns" at bounding box center [31, 119] width 9 height 9
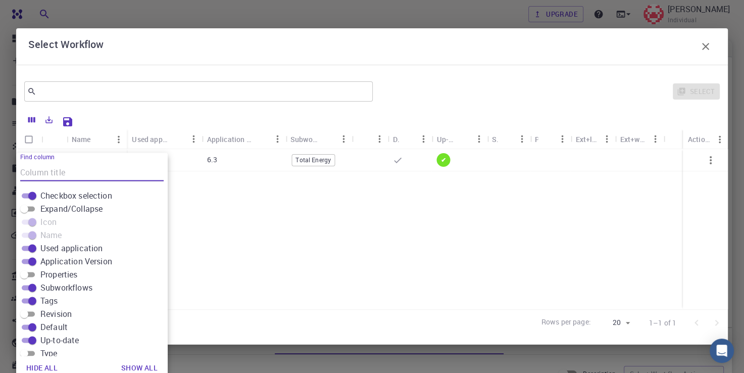
scroll to position [4, 0]
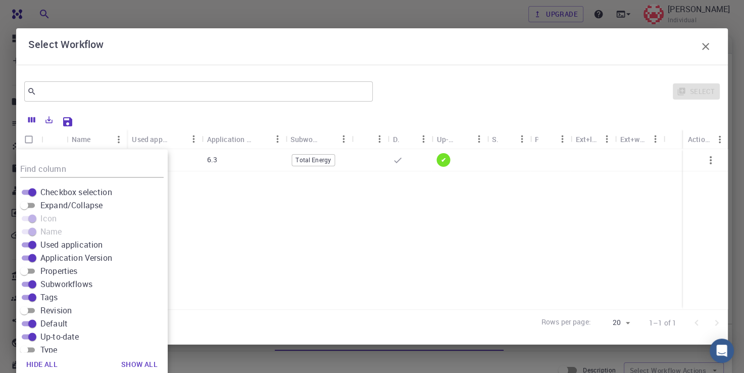
click at [85, 245] on span "Used application" at bounding box center [71, 244] width 62 height 12
click at [51, 245] on input "Used application" at bounding box center [32, 244] width 36 height 12
click at [85, 245] on span "Used application" at bounding box center [71, 244] width 62 height 12
click at [42, 245] on input "Used application" at bounding box center [24, 244] width 36 height 12
checkbox input "true"
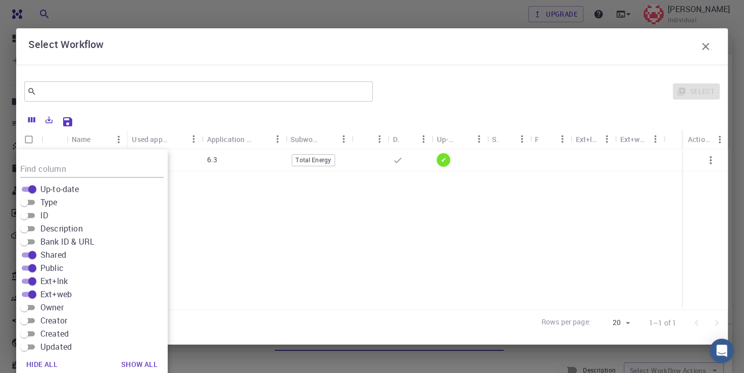
scroll to position [166, 0]
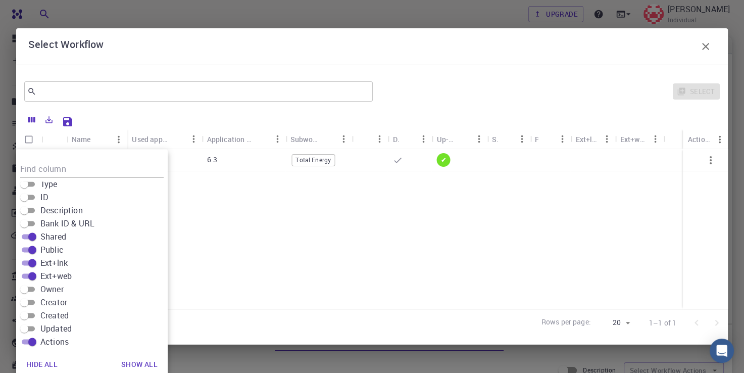
click at [203, 301] on div "Total Energy espresso 6.3 Total Energy ✔" at bounding box center [372, 229] width 712 height 160
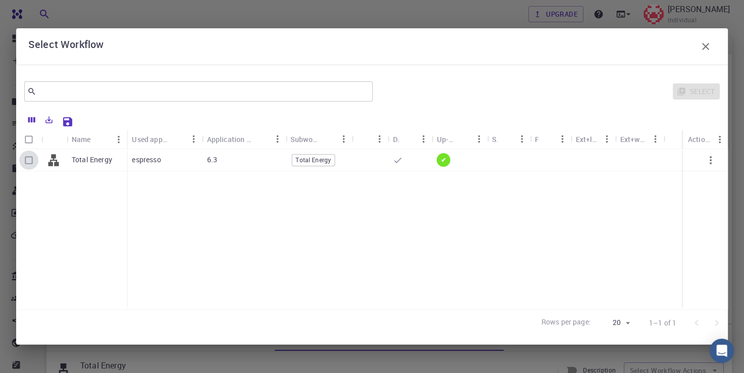
click at [29, 159] on input "Select row" at bounding box center [28, 160] width 19 height 19
checkbox input "true"
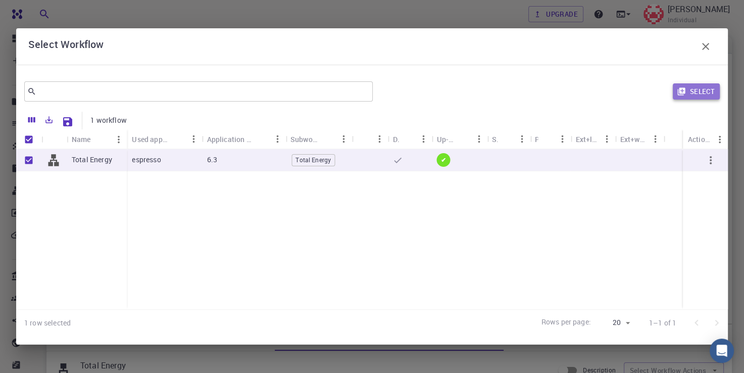
click at [683, 90] on icon "button" at bounding box center [681, 91] width 9 height 9
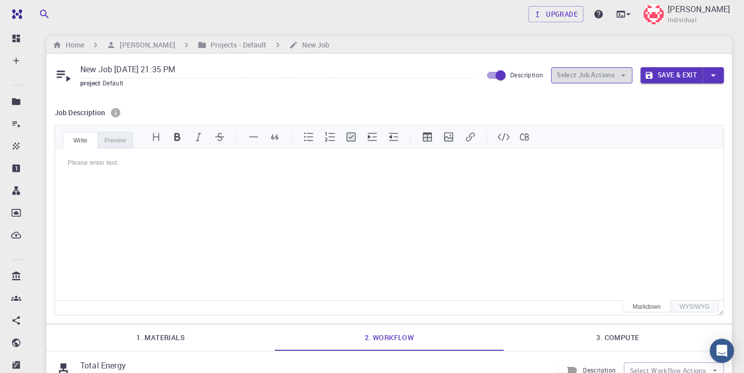
click at [620, 71] on icon "button" at bounding box center [623, 75] width 9 height 9
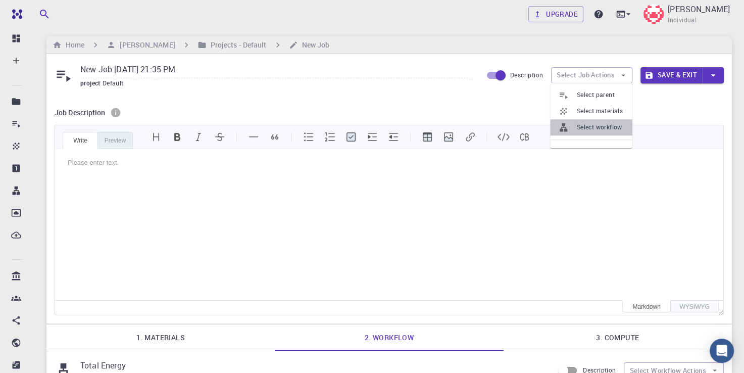
click at [606, 121] on li "Select workflow" at bounding box center [592, 127] width 82 height 16
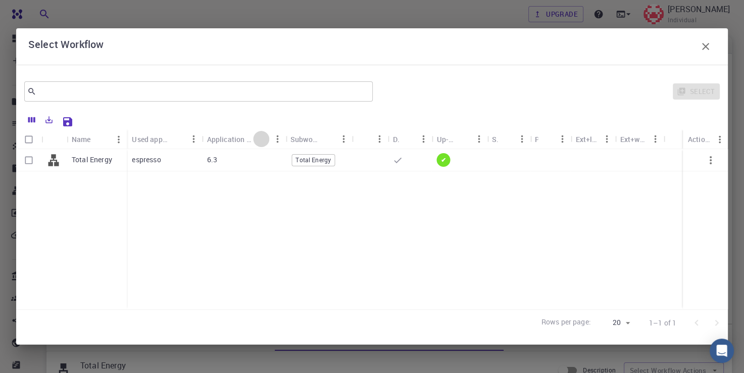
click at [257, 138] on icon "Sort" at bounding box center [261, 138] width 11 height 11
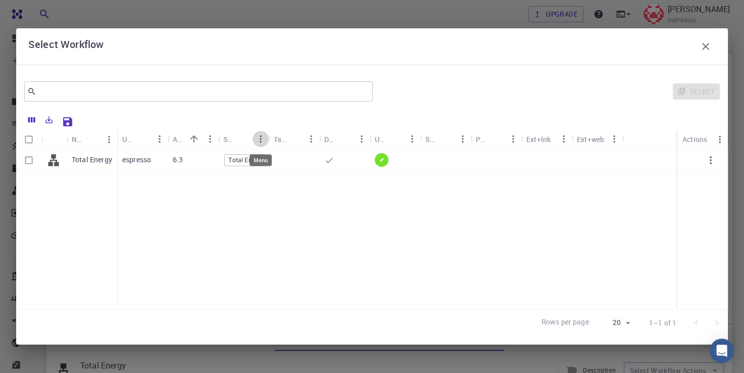
click at [261, 139] on icon "Menu" at bounding box center [261, 139] width 2 height 8
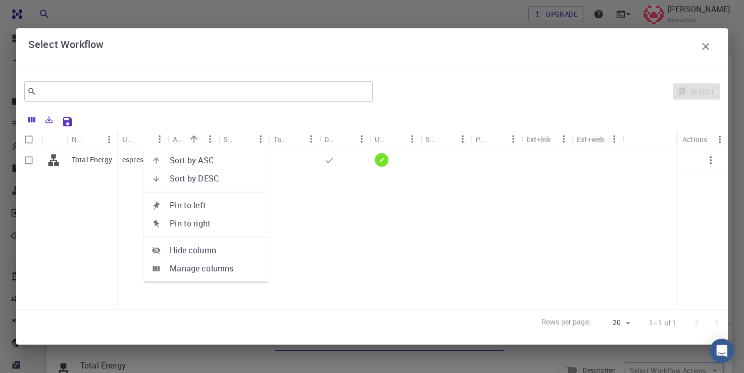
click at [261, 139] on icon "Menu" at bounding box center [261, 139] width 2 height 8
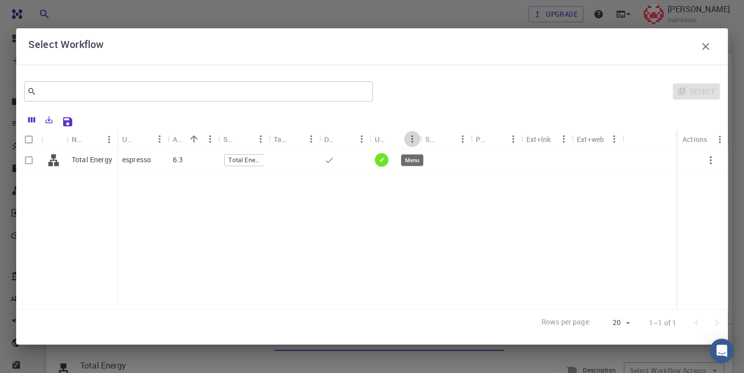
click at [405, 139] on button "Menu" at bounding box center [412, 139] width 16 height 16
click at [703, 45] on icon "button" at bounding box center [706, 46] width 12 height 12
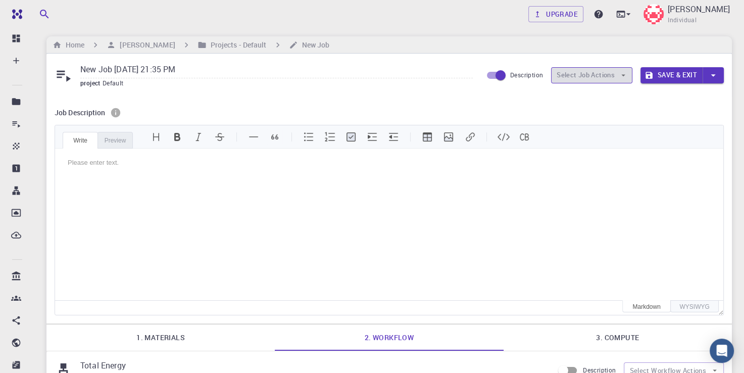
click at [596, 74] on button "Select Job Actions" at bounding box center [591, 75] width 81 height 16
click at [527, 102] on div "Job Description Write Preview Inline code Please enter text. Please enter text.…" at bounding box center [389, 209] width 686 height 227
click at [623, 14] on icon at bounding box center [628, 14] width 10 height 10
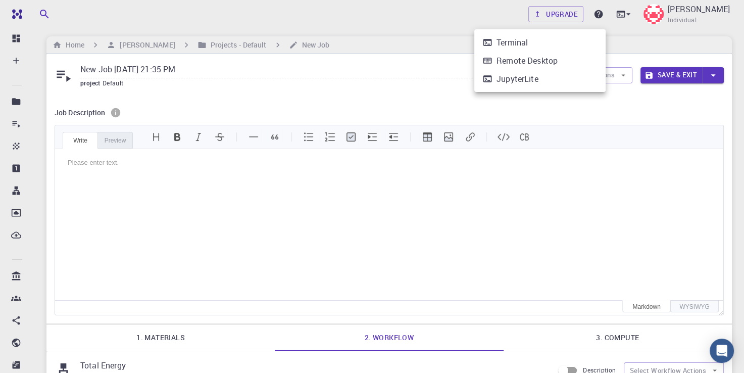
click at [661, 19] on div at bounding box center [372, 186] width 744 height 373
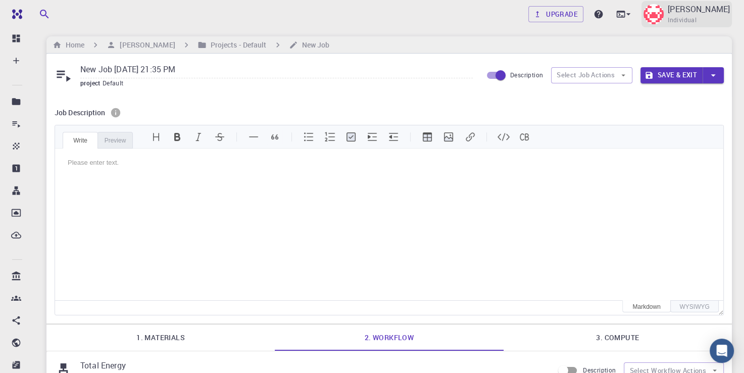
click at [644, 15] on img at bounding box center [654, 14] width 20 height 20
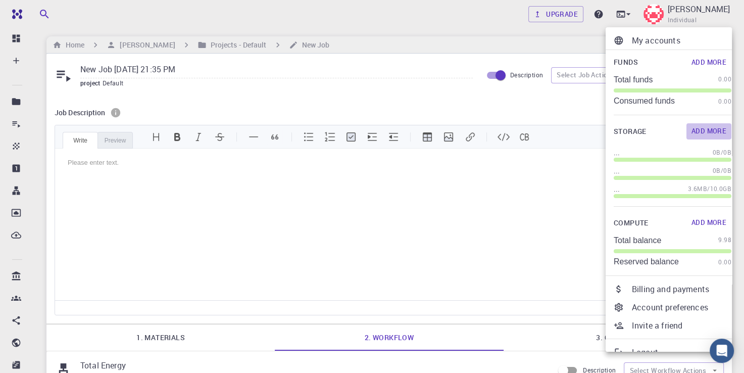
click at [695, 134] on button "Add More" at bounding box center [709, 131] width 45 height 16
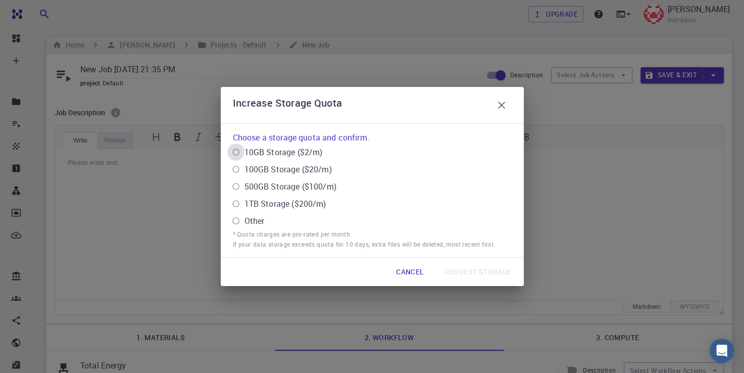
click at [236, 154] on \(\$2\/m\) "10GB Storage ($2/m)" at bounding box center [235, 151] width 17 height 17
radio \(\$2\/m\) "true"
click at [503, 107] on icon "button" at bounding box center [501, 105] width 7 height 7
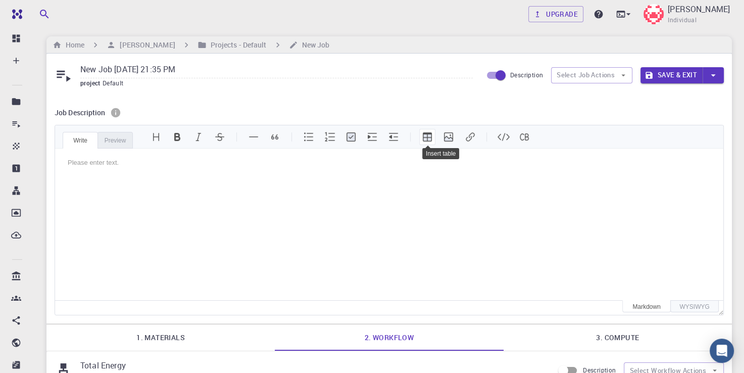
click at [429, 132] on button "Insert table" at bounding box center [427, 137] width 16 height 16
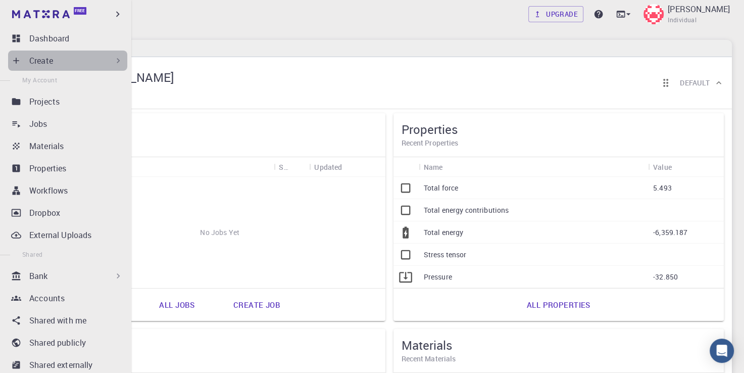
click at [90, 58] on div "Create" at bounding box center [76, 61] width 94 height 12
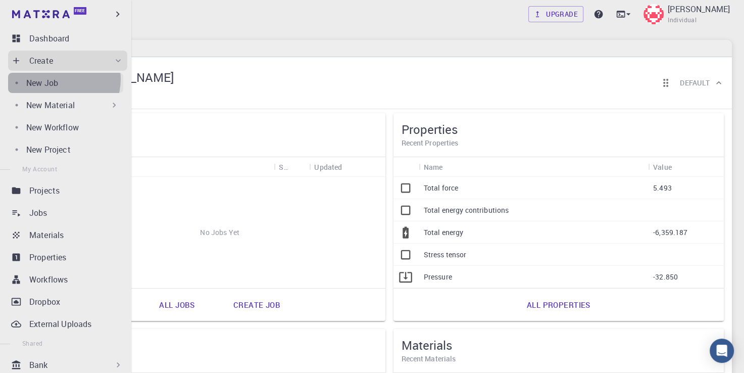
click at [59, 79] on div "New Job" at bounding box center [74, 83] width 97 height 12
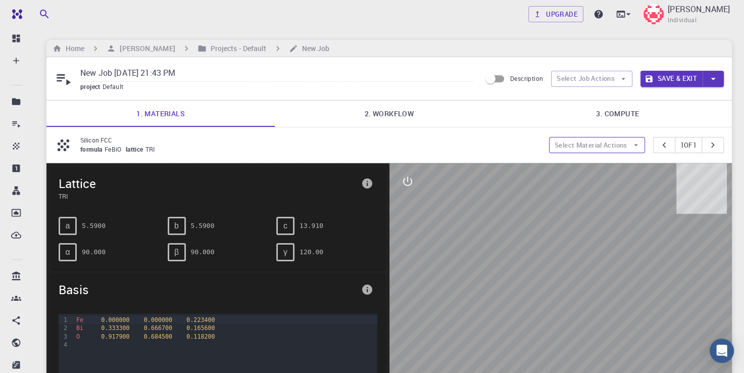
click at [624, 143] on button "Select Material Actions" at bounding box center [597, 145] width 96 height 16
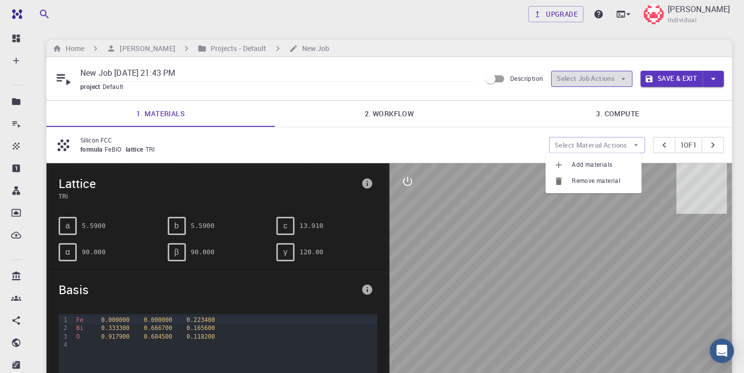
click at [625, 79] on icon "button" at bounding box center [623, 78] width 9 height 9
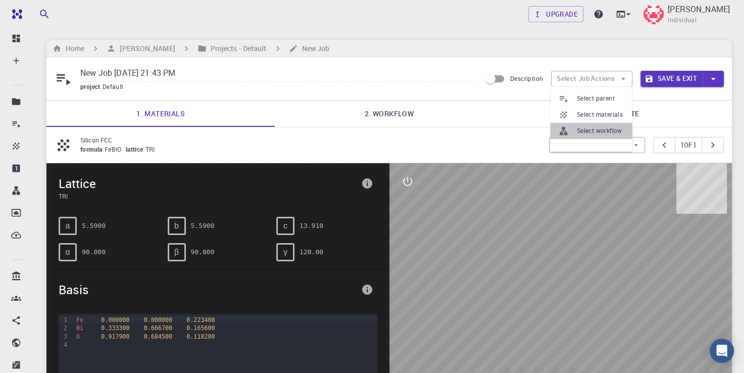
click at [613, 130] on span "Select workflow" at bounding box center [600, 131] width 47 height 10
